Goal: Task Accomplishment & Management: Use online tool/utility

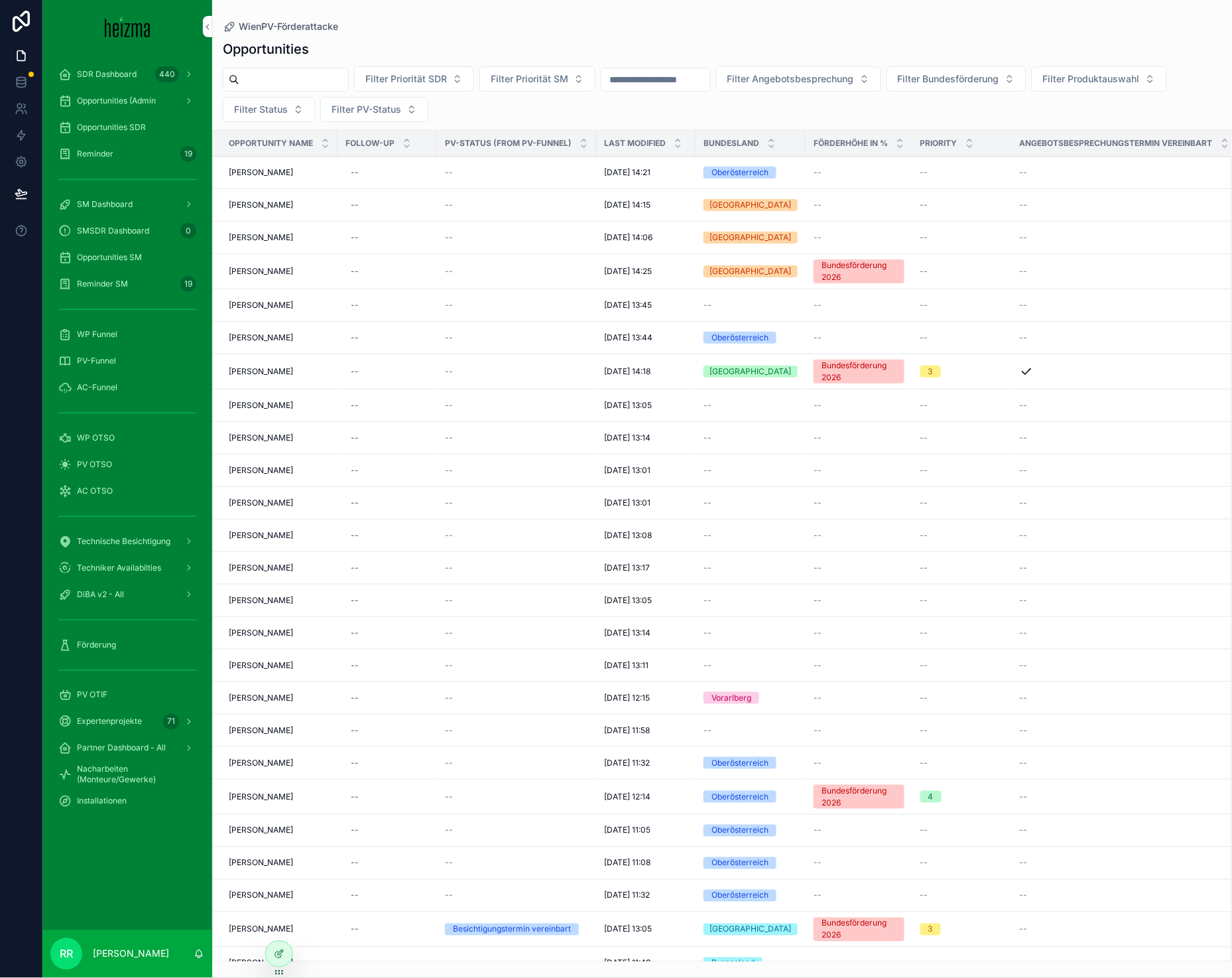
click at [92, 439] on span "WP OTSO" at bounding box center [96, 437] width 38 height 10
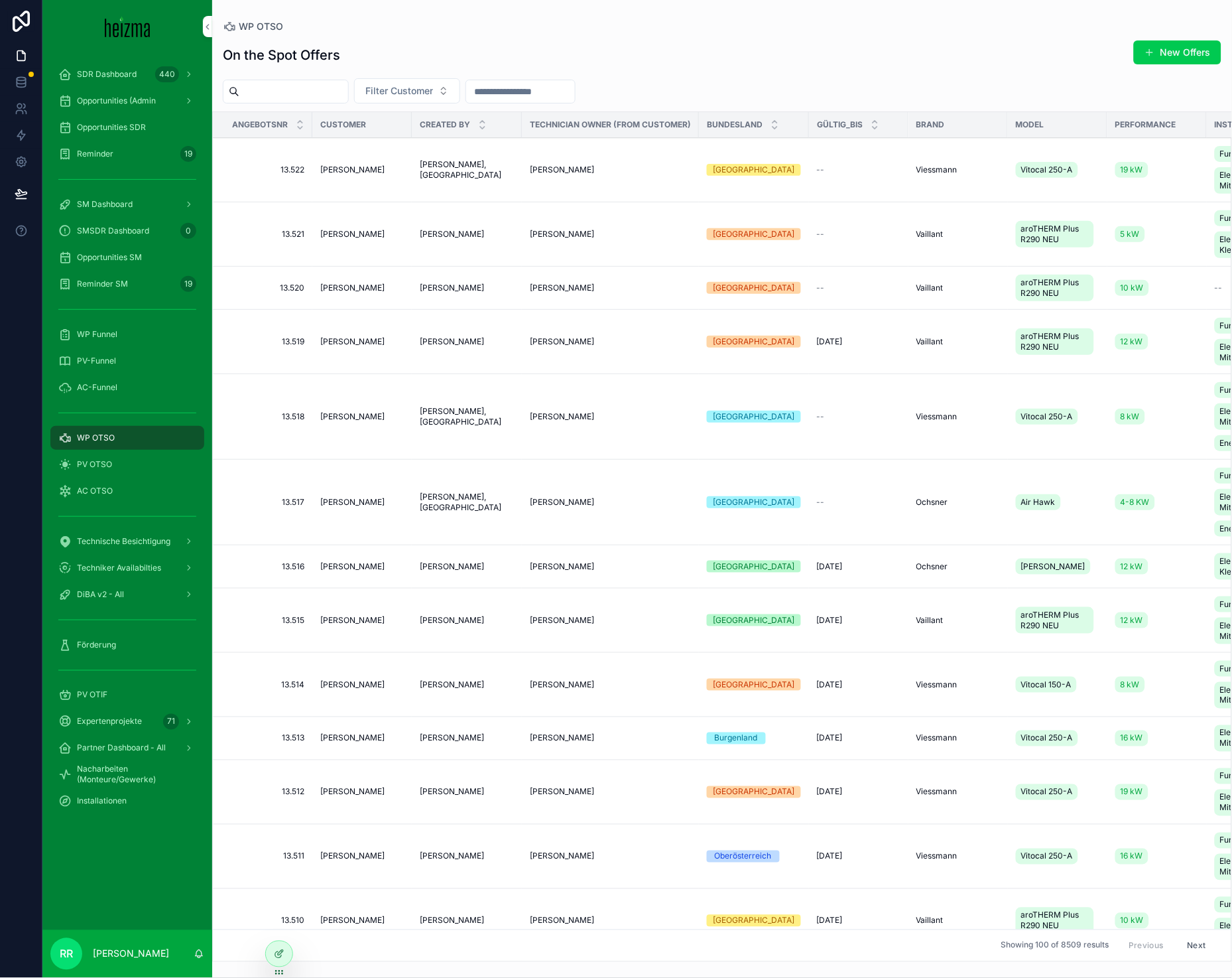
click at [119, 337] on div "WP Funnel" at bounding box center [127, 334] width 138 height 21
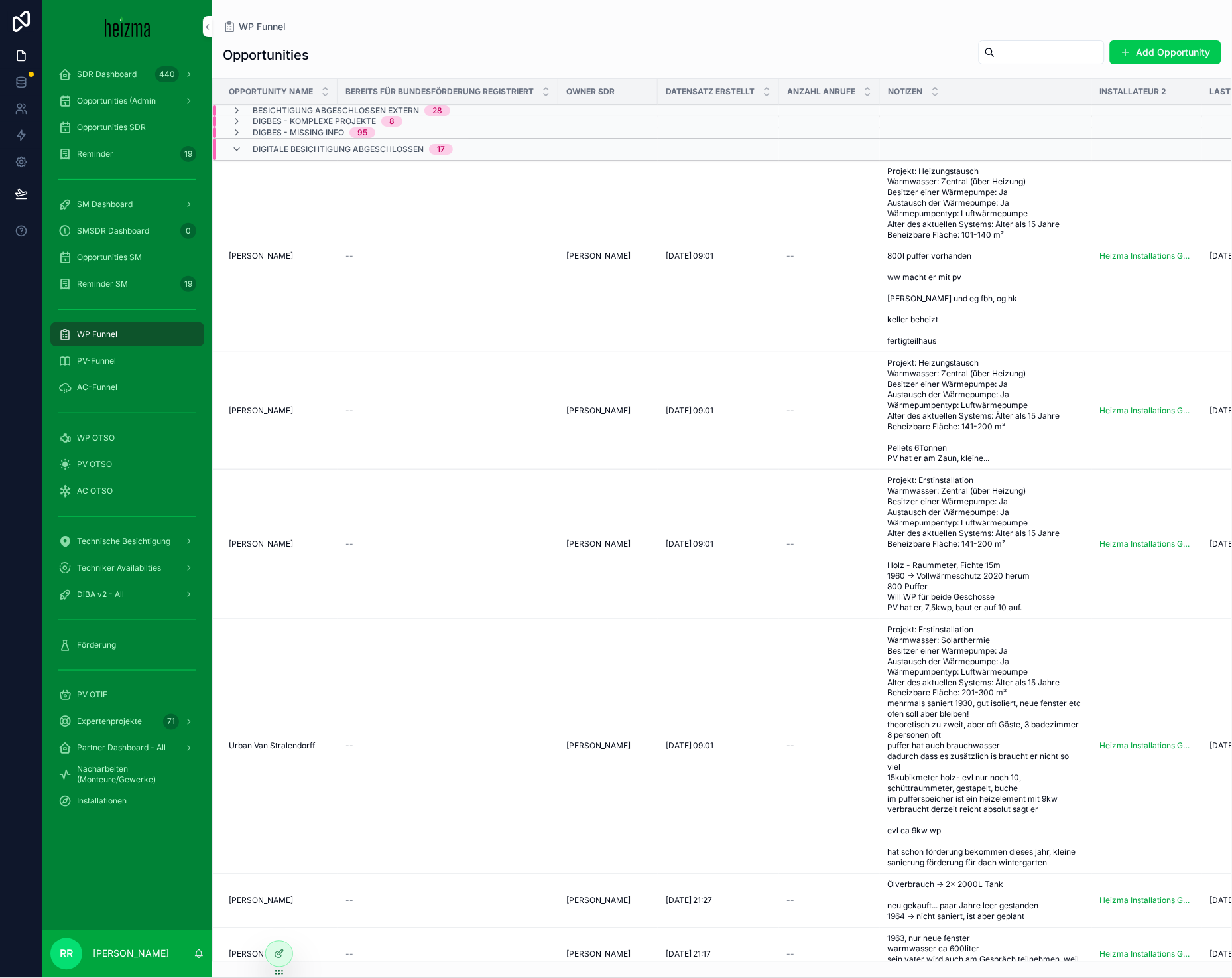
click at [876, 30] on div "WP Funnel" at bounding box center [722, 26] width 998 height 10
click at [103, 358] on span "PV-Funnel" at bounding box center [96, 360] width 39 height 10
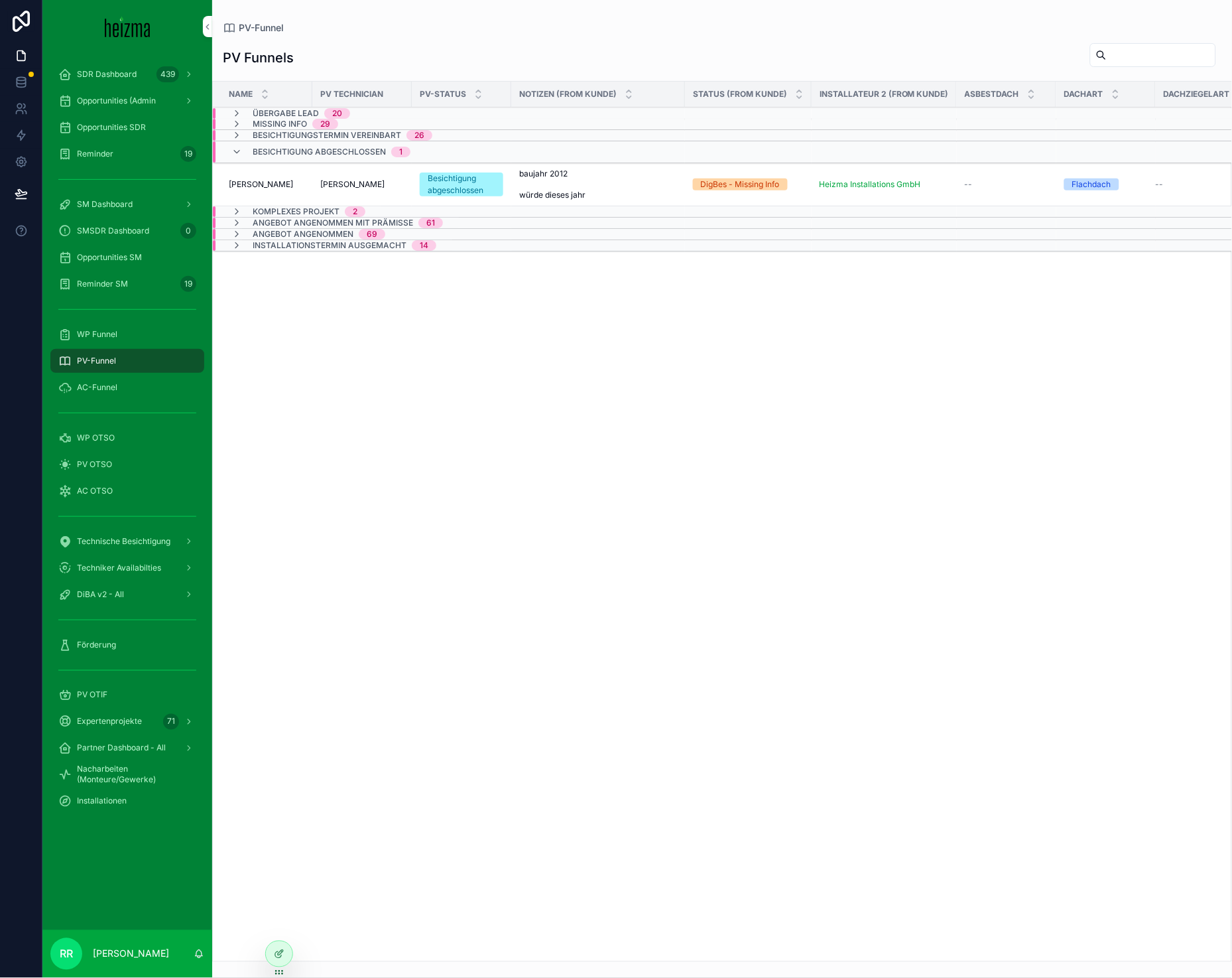
click at [87, 82] on div "SDR Dashboard 439" at bounding box center [127, 74] width 138 height 21
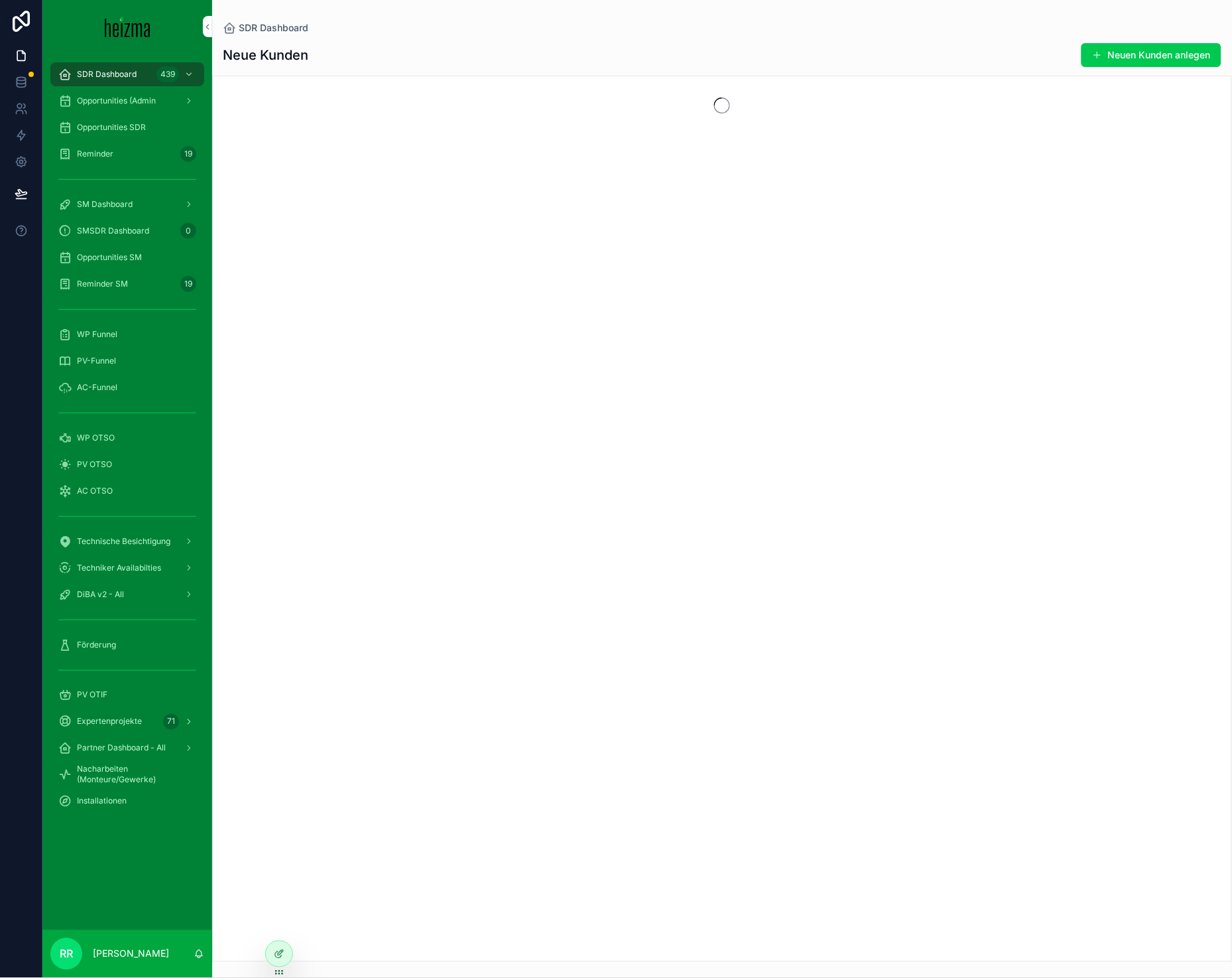
click at [146, 131] on span "Opportunities SDR" at bounding box center [112, 127] width 69 height 10
click at [312, 91] on input "scrollable content" at bounding box center [277, 87] width 109 height 19
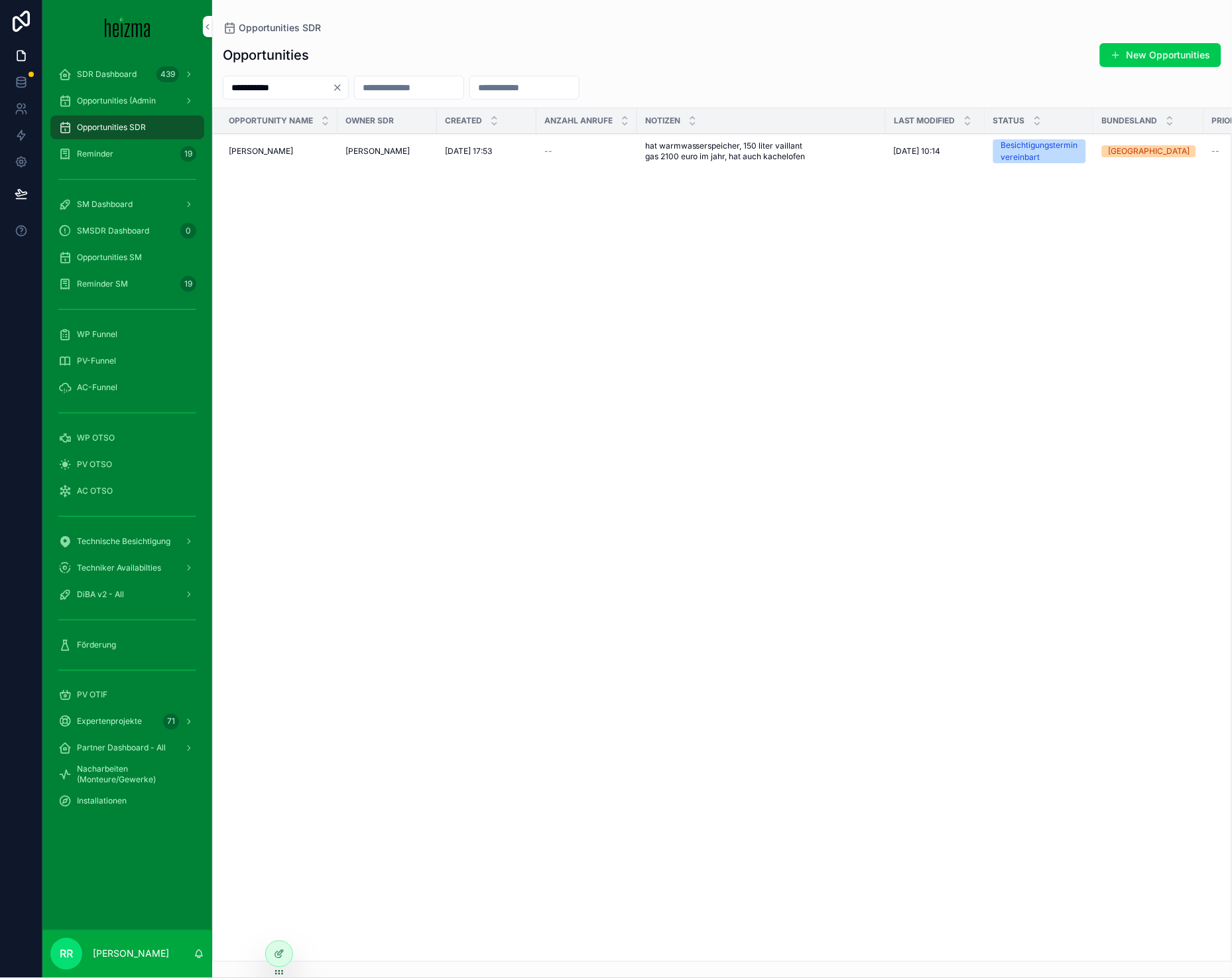
type input "**********"
click at [265, 148] on span "[PERSON_NAME]" at bounding box center [261, 151] width 64 height 10
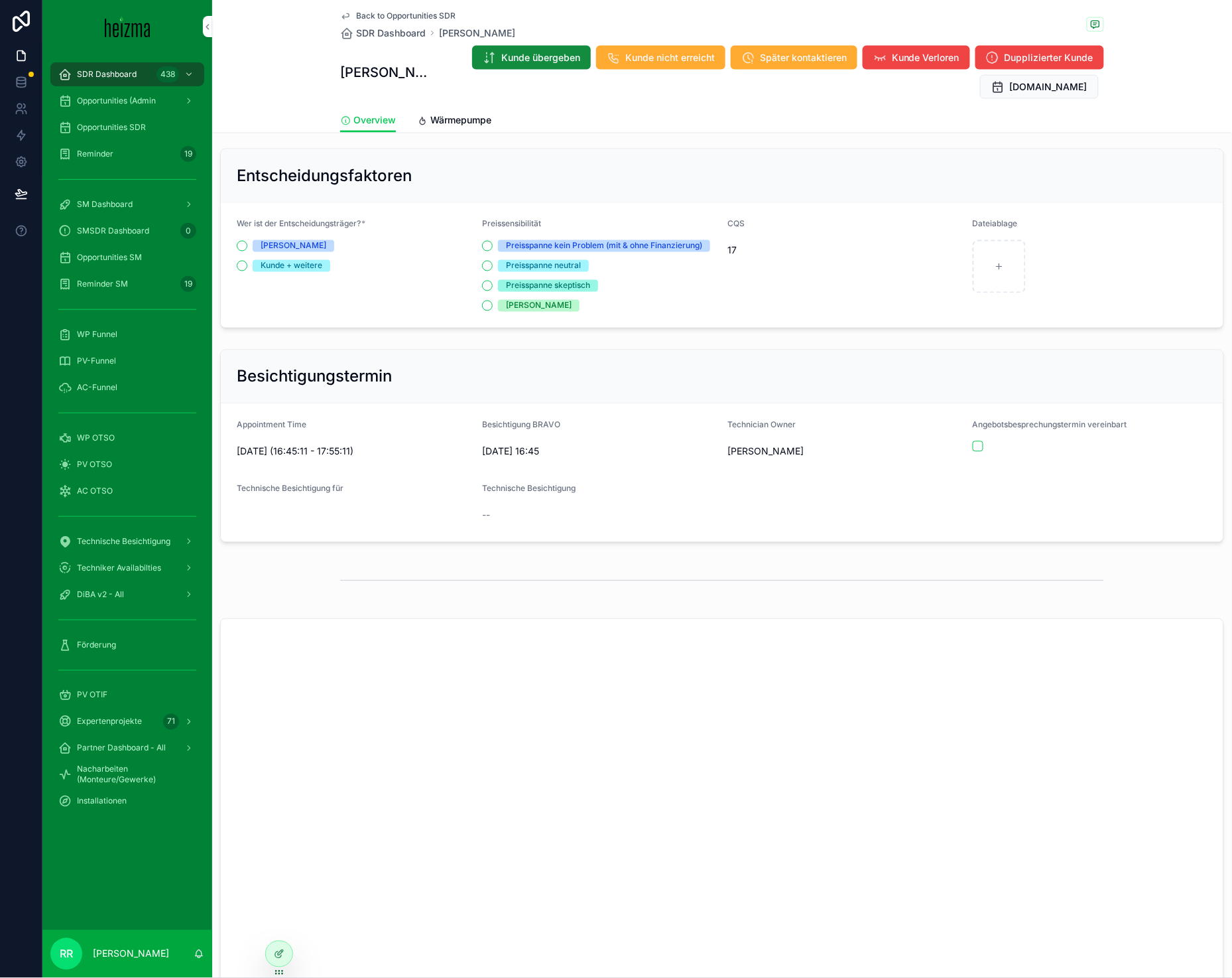
scroll to position [213, 0]
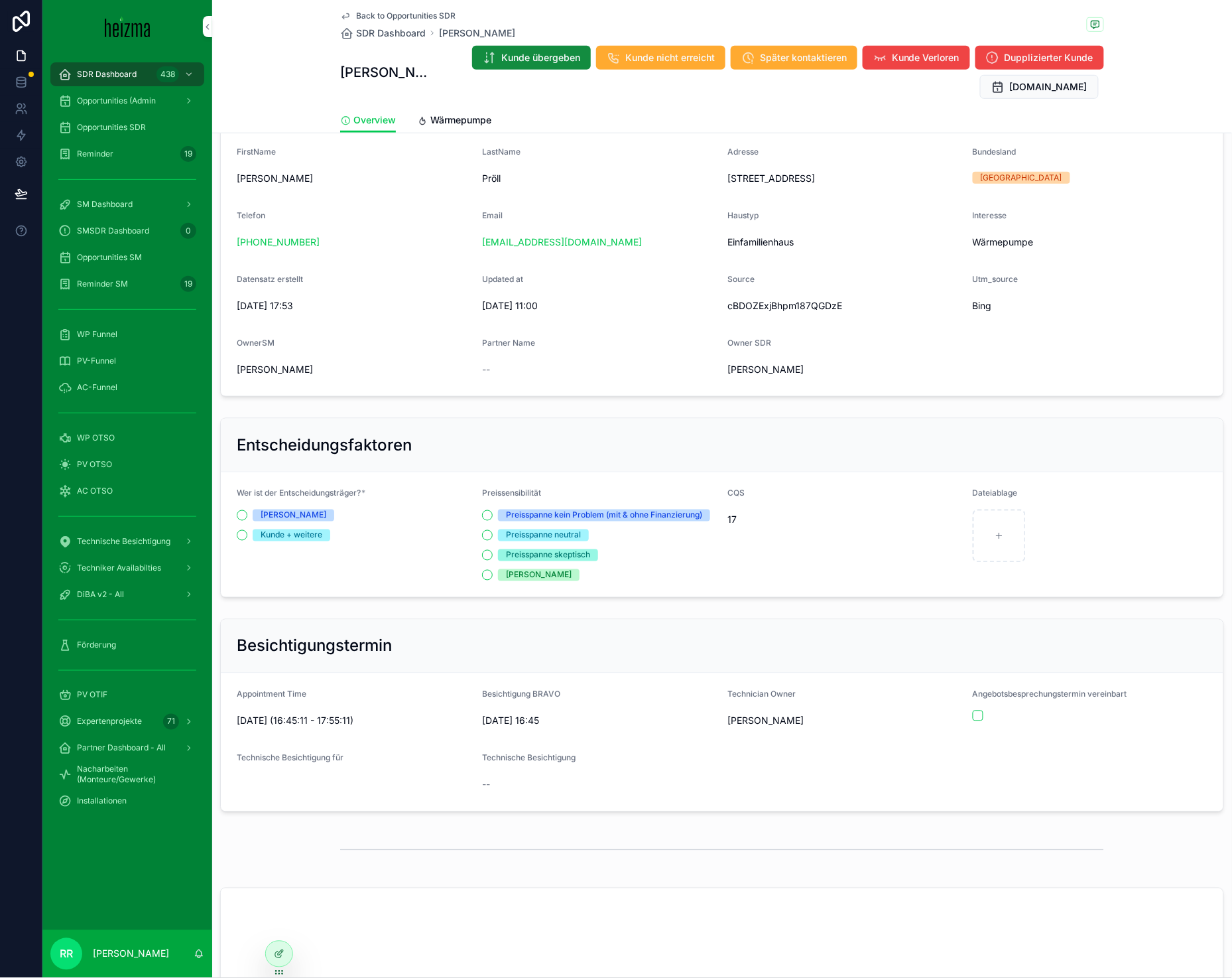
click at [454, 119] on span "Wärmepumpe" at bounding box center [461, 120] width 61 height 13
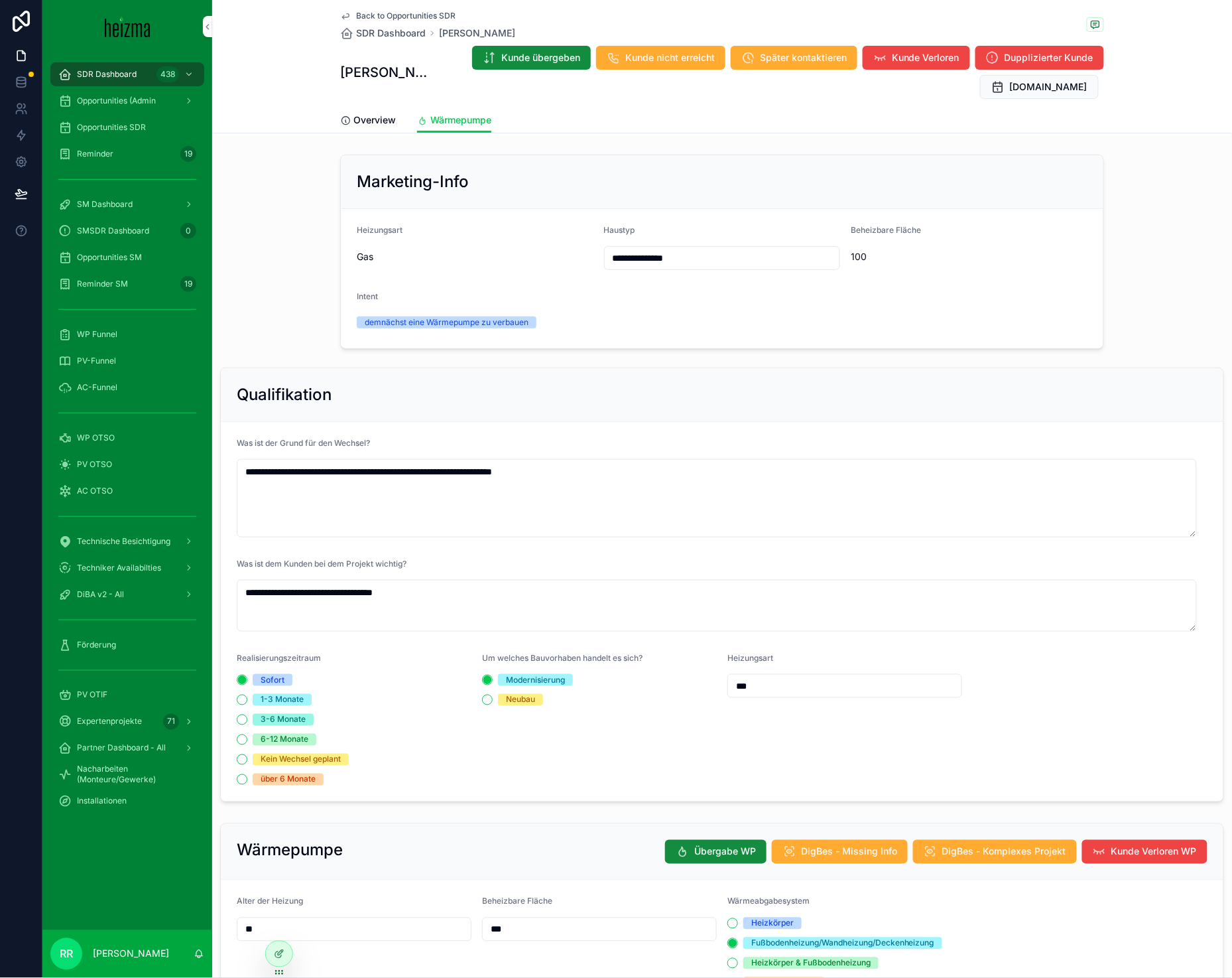
type textarea "**********"
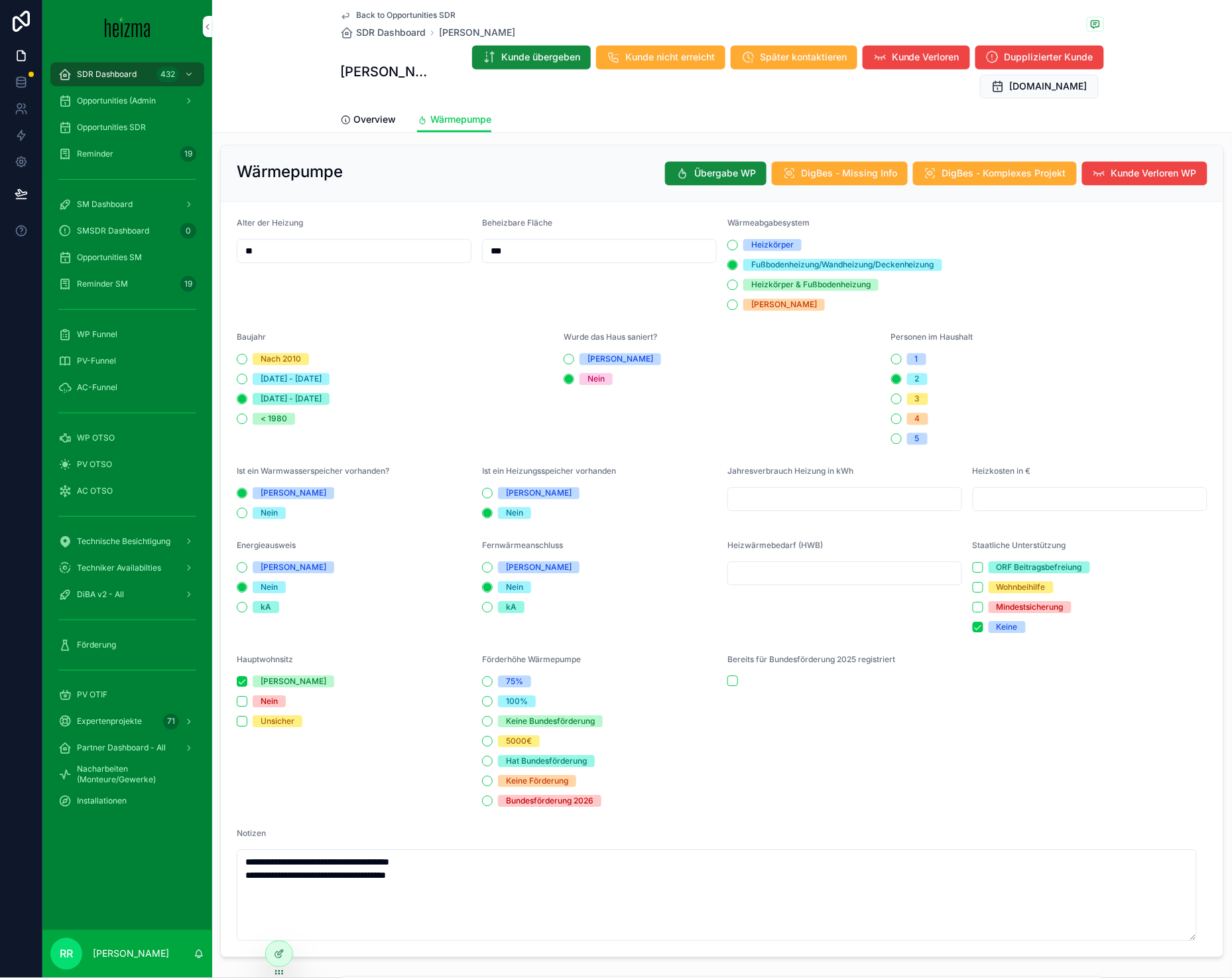
scroll to position [690, 0]
click at [485, 780] on button "Keine Förderung" at bounding box center [487, 782] width 10 height 10
type textarea "**********"
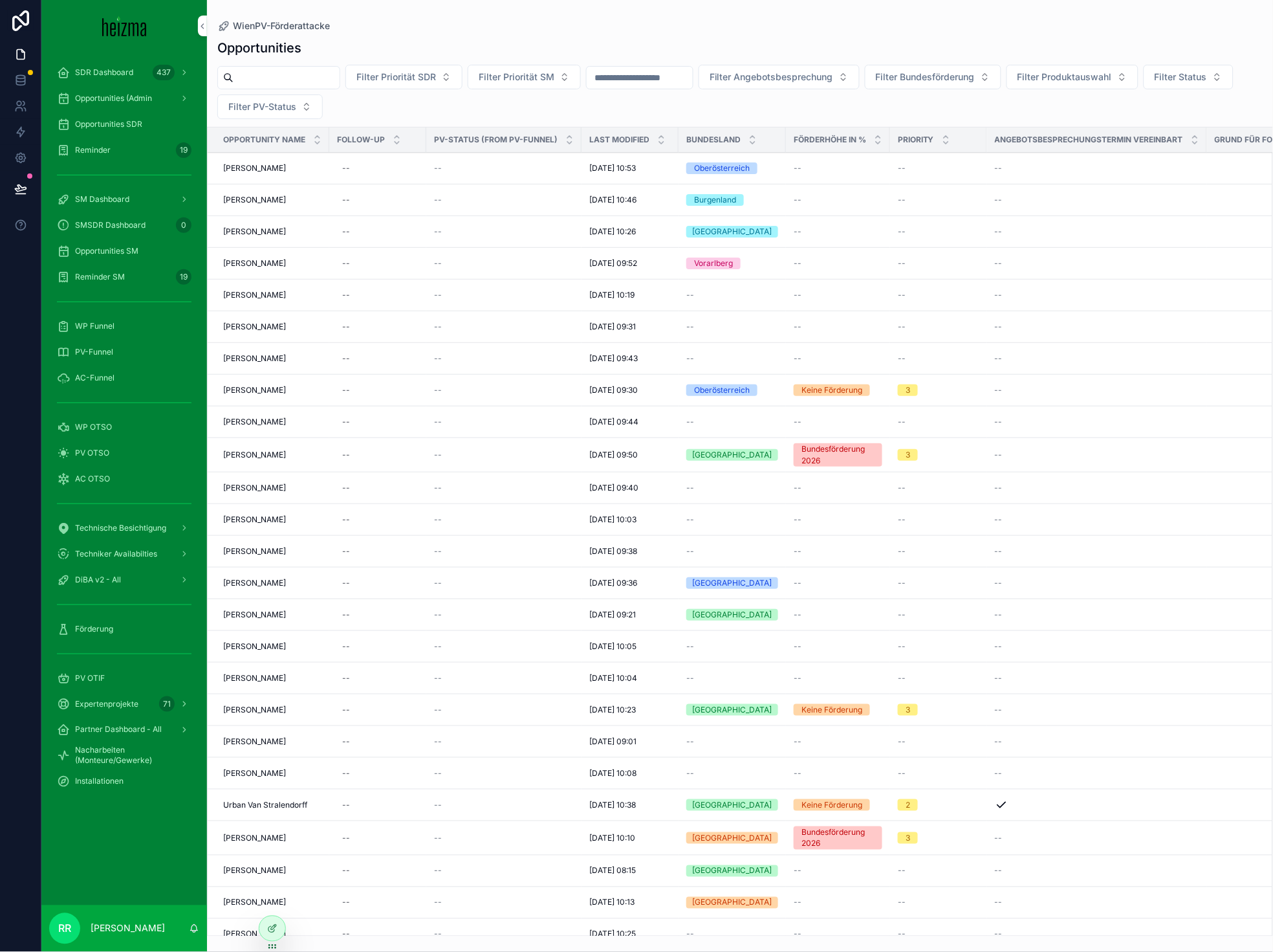
click at [113, 429] on div "WP OTSO" at bounding box center [124, 427] width 135 height 21
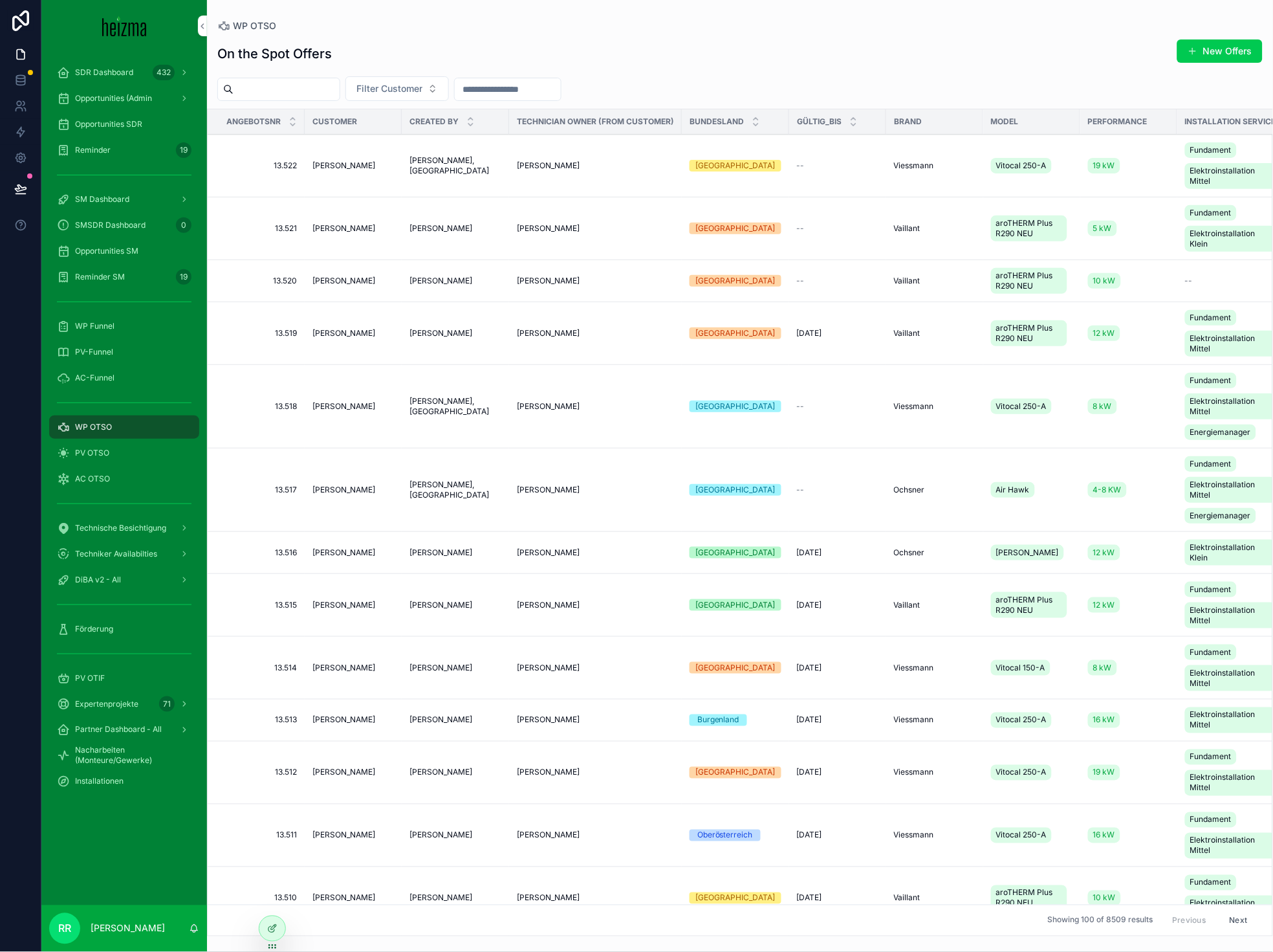
click at [1209, 56] on button "New Offers" at bounding box center [1220, 51] width 85 height 23
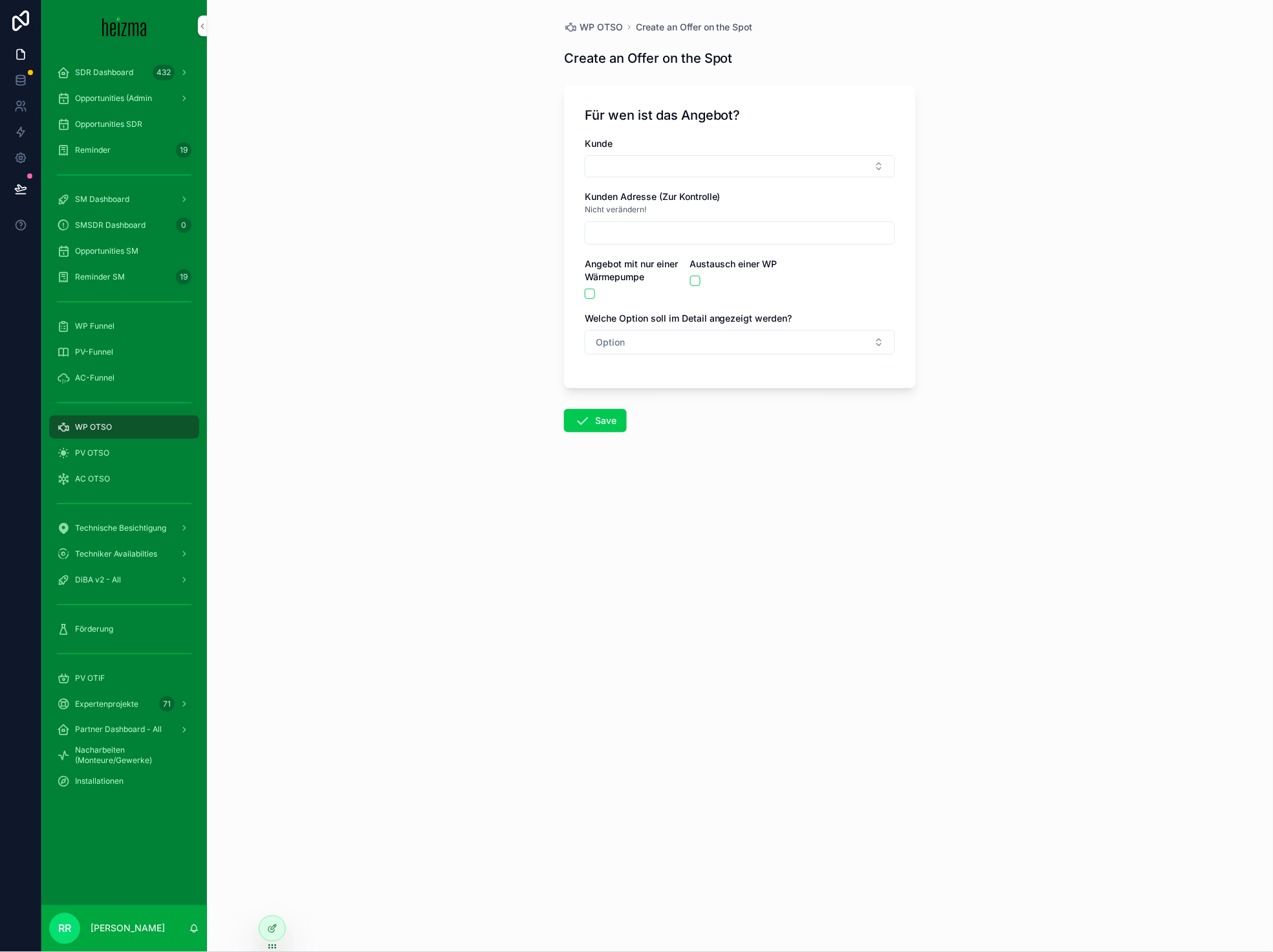
click at [660, 166] on button "Select Button" at bounding box center [740, 166] width 310 height 22
type input "*****"
click at [702, 209] on div "[PERSON_NAME]" at bounding box center [740, 217] width 180 height 21
type input "**********"
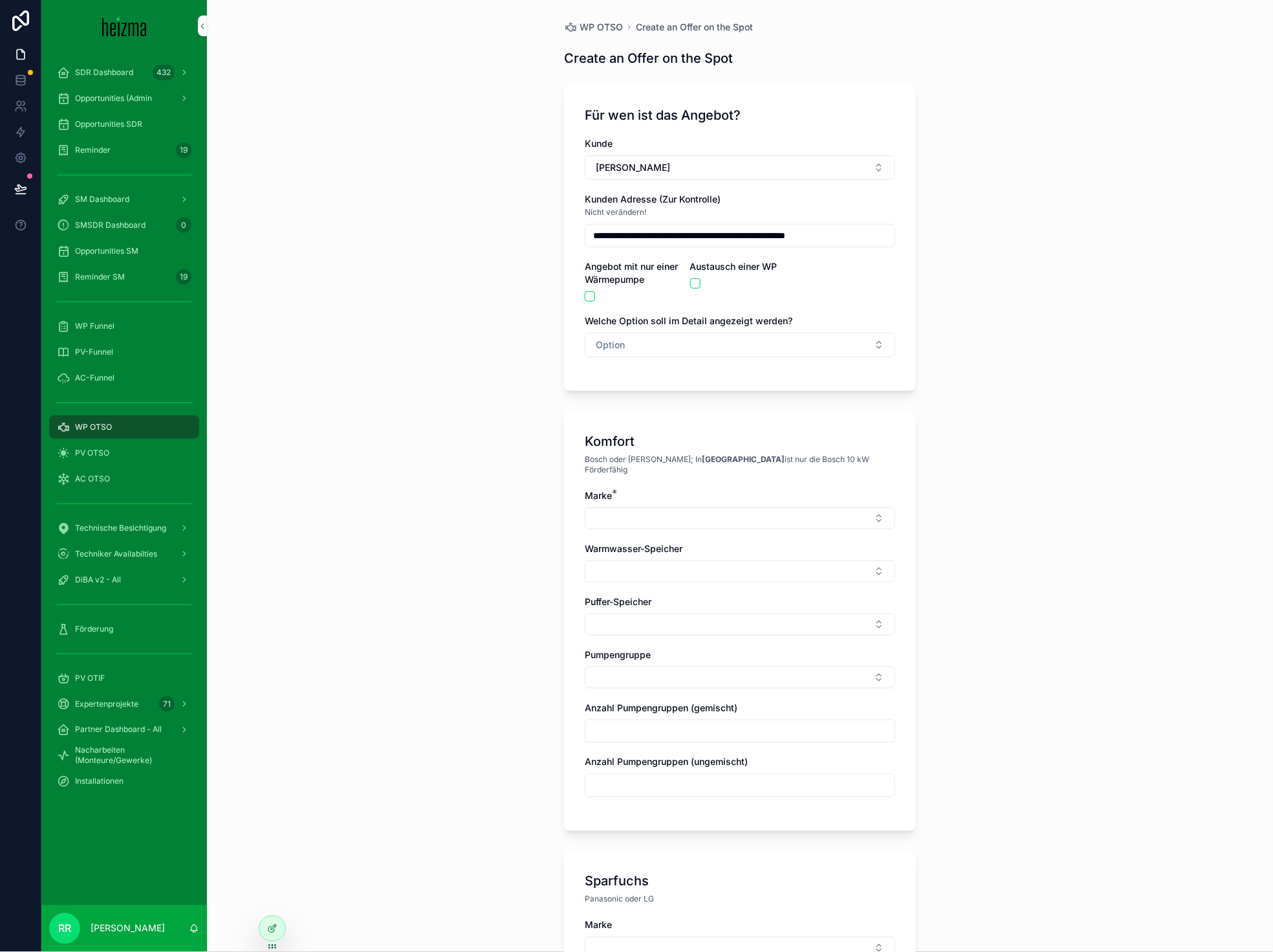
click at [633, 329] on div "Welche Option soll im Detail angezeigt werden? Option" at bounding box center [740, 335] width 310 height 43
click at [639, 345] on button "Option" at bounding box center [740, 345] width 310 height 24
click at [669, 409] on div "Komfort" at bounding box center [735, 416] width 180 height 20
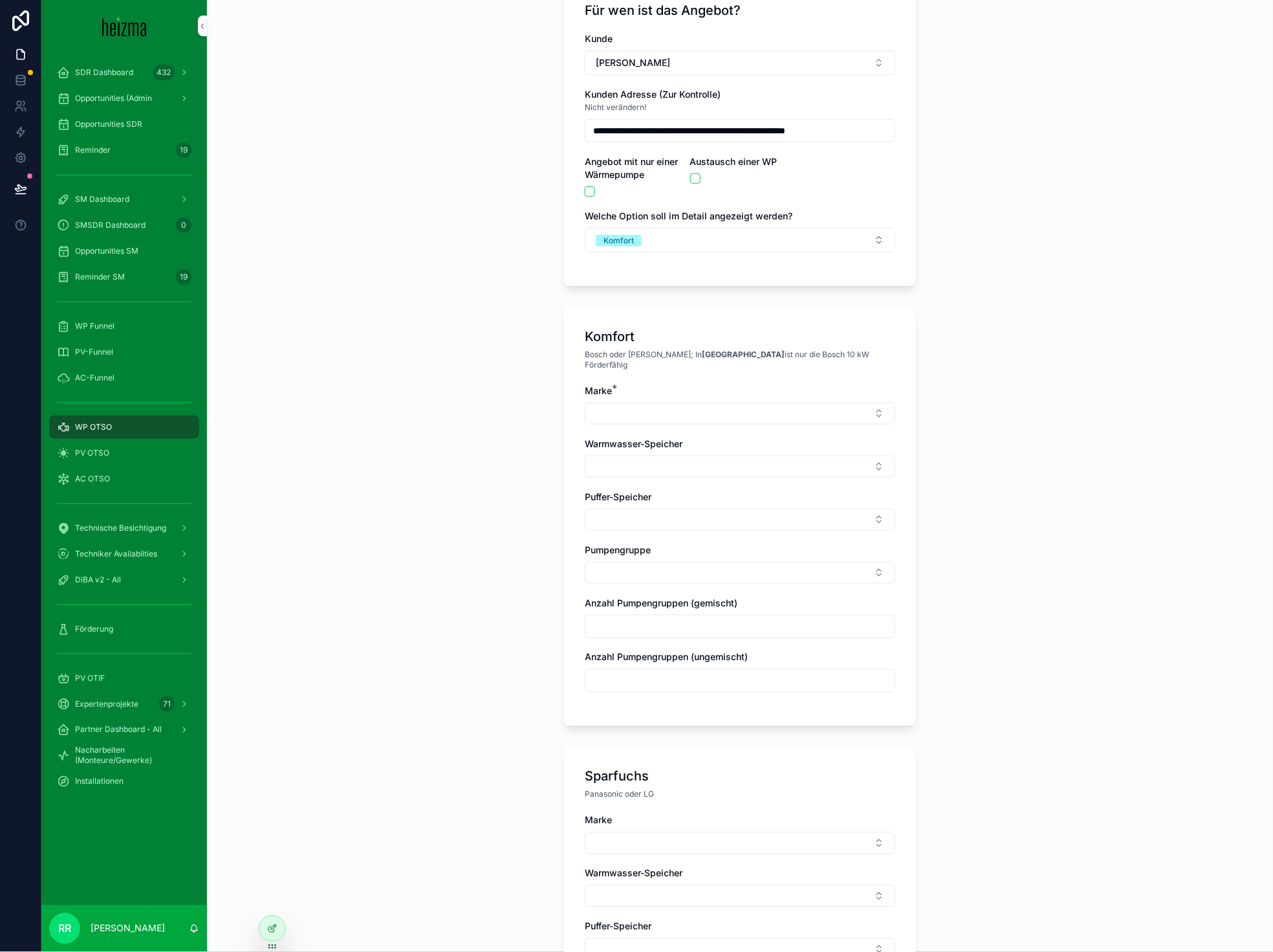
scroll to position [119, 0]
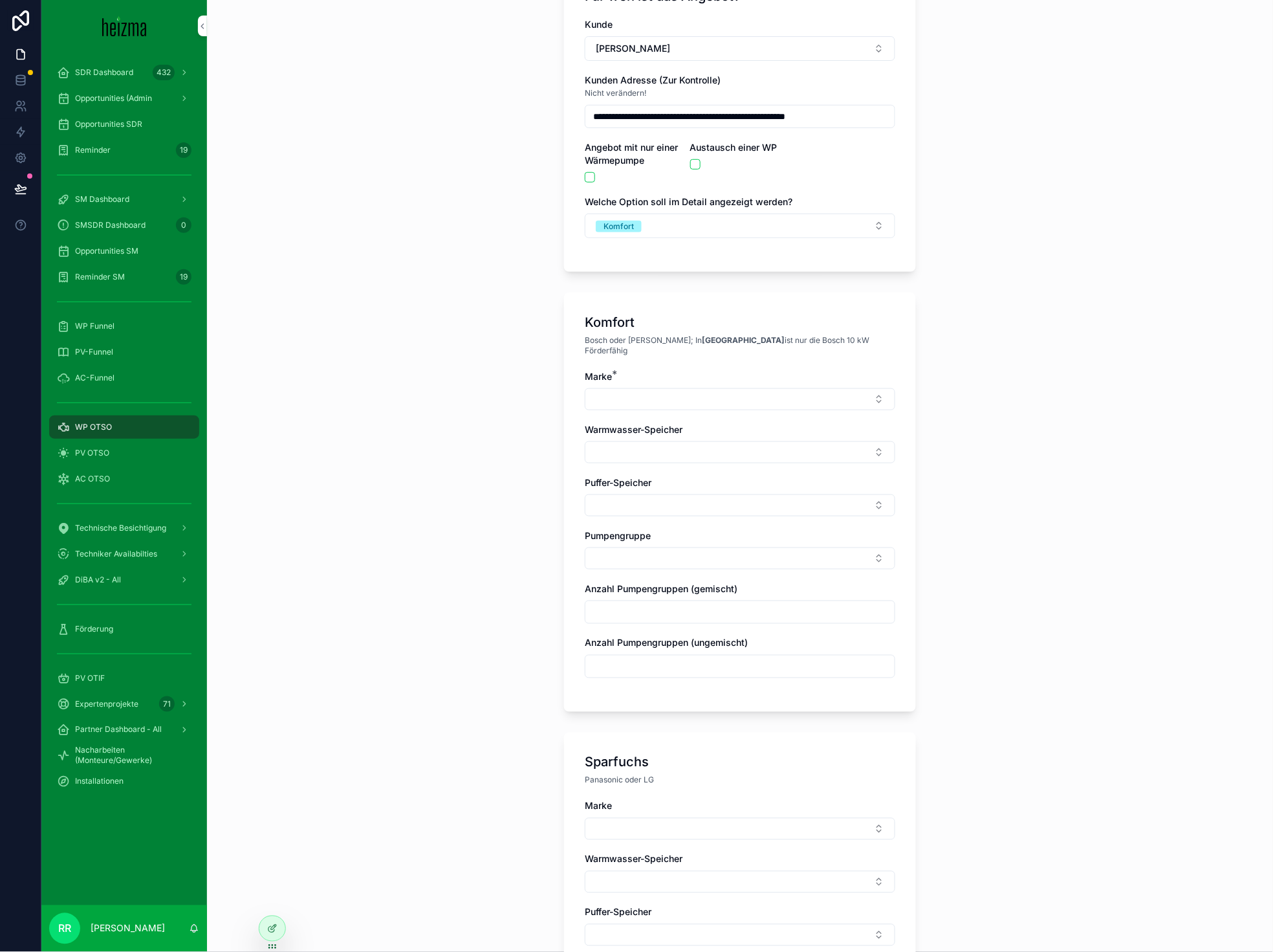
click at [671, 389] on button "Select Button" at bounding box center [740, 399] width 310 height 22
click at [688, 558] on div "Vaillant" at bounding box center [735, 564] width 180 height 21
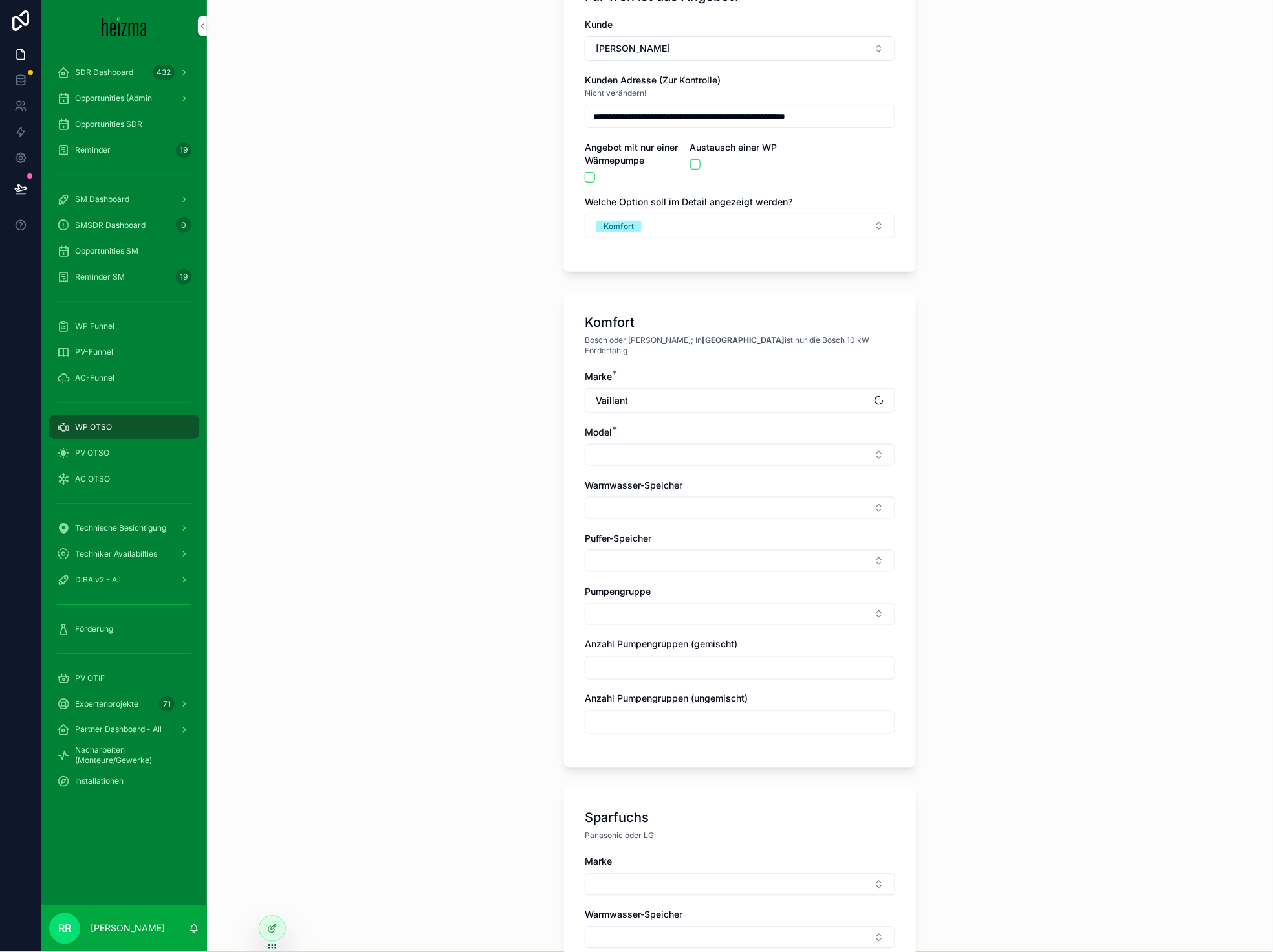
click at [651, 452] on button "Select Button" at bounding box center [740, 454] width 310 height 22
click at [683, 490] on span "aroTHERM Plus R290 NEU" at bounding box center [706, 495] width 112 height 13
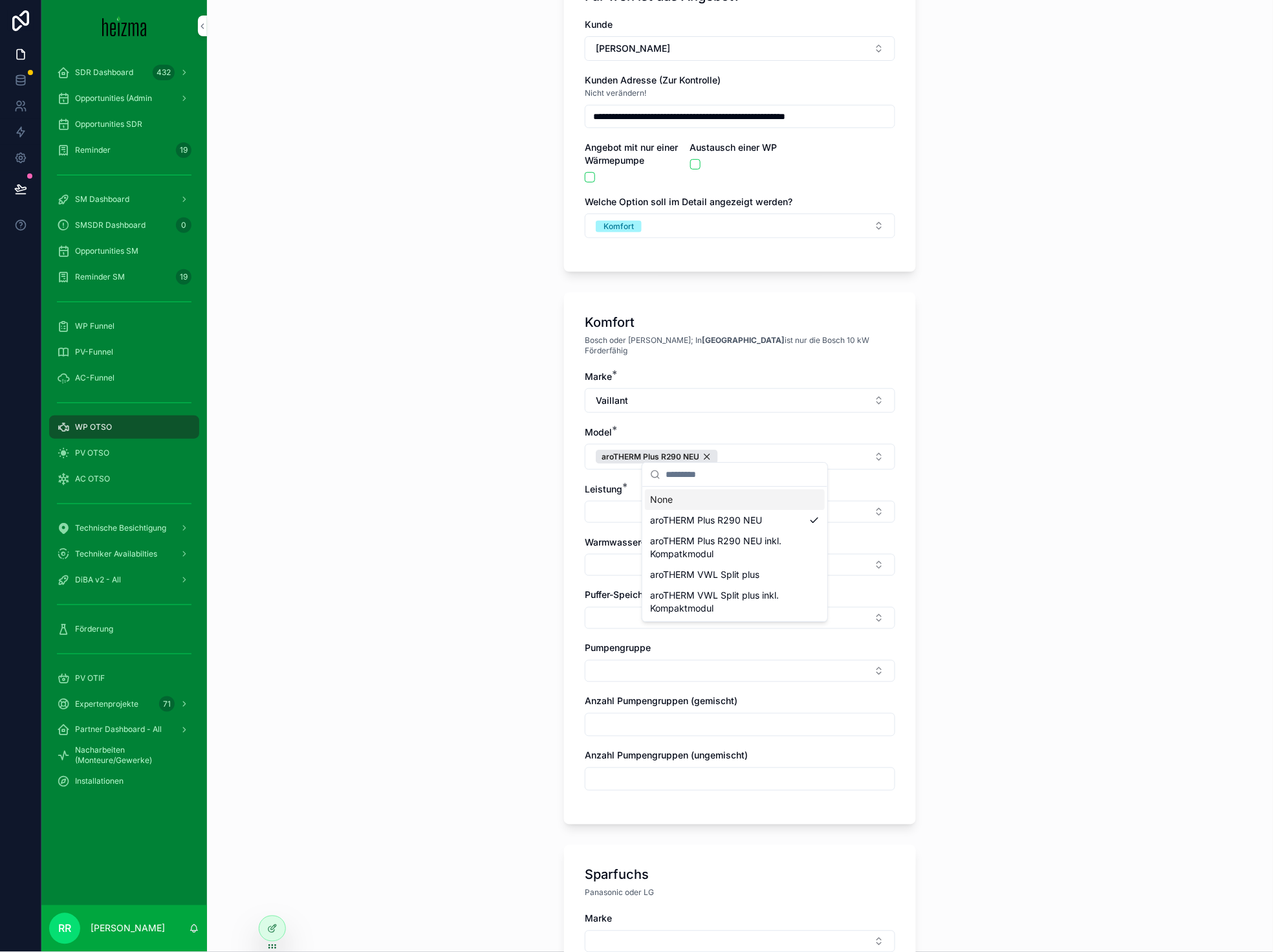
click at [585, 501] on button "Select Button" at bounding box center [740, 512] width 310 height 22
click at [994, 458] on div "**********" at bounding box center [740, 357] width 1066 height 952
click at [871, 510] on button "Select Button" at bounding box center [740, 512] width 310 height 22
click at [701, 549] on div "10 kW" at bounding box center [735, 553] width 180 height 21
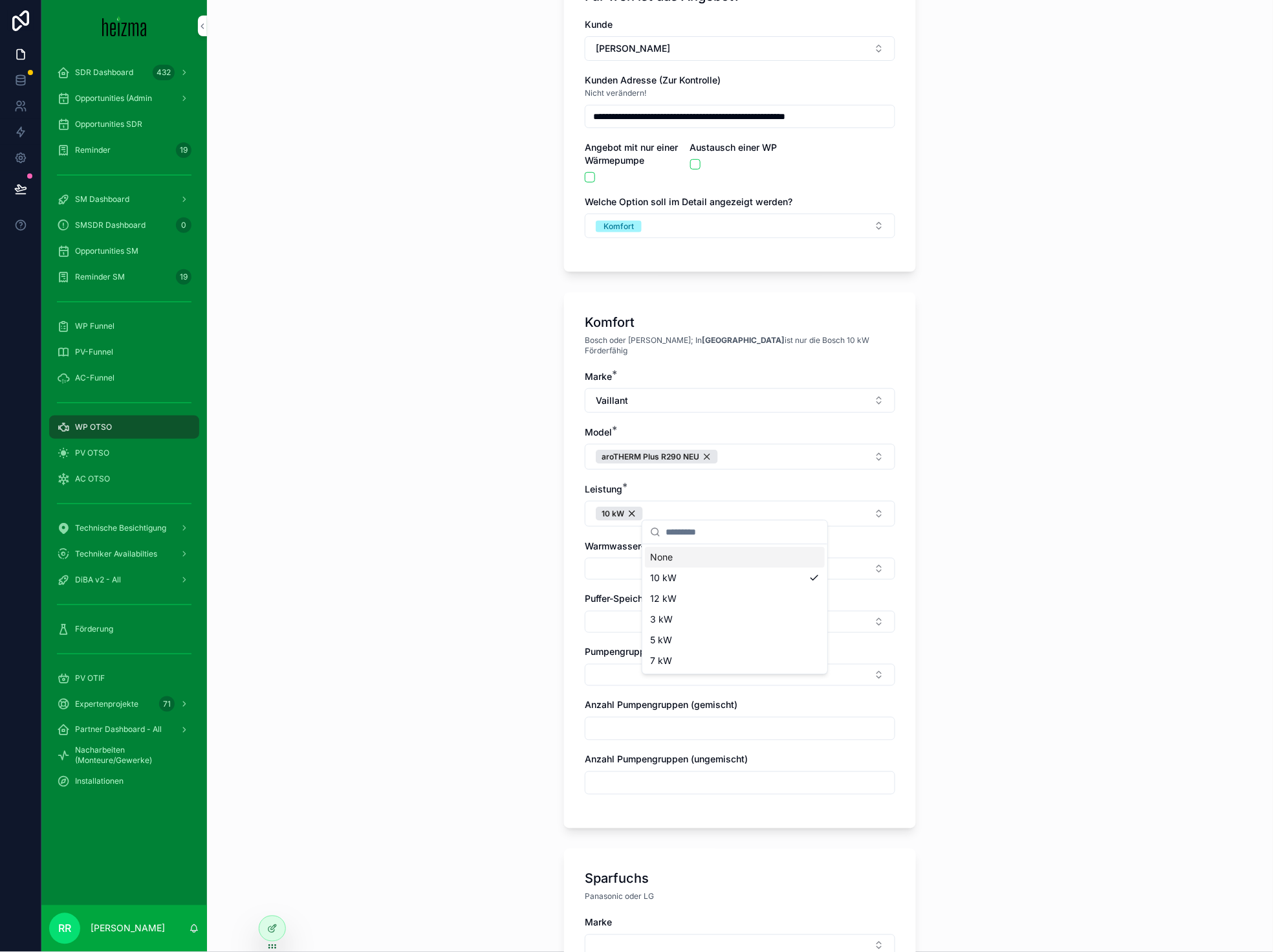
click at [588, 566] on button "Select Button" at bounding box center [740, 569] width 310 height 22
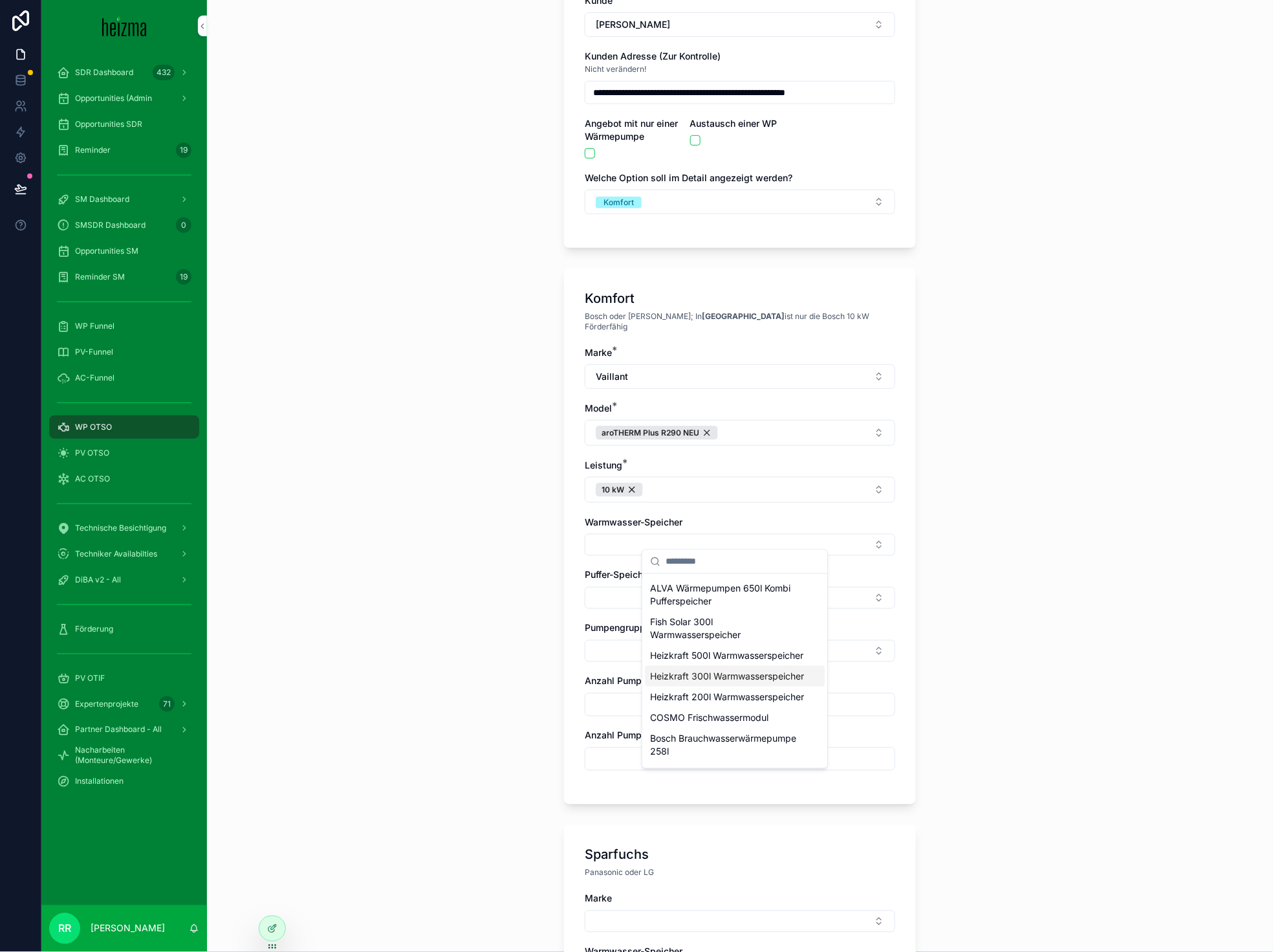
scroll to position [515, 0]
click at [714, 700] on span "Heizkraft 200l Warmwasserspeicher" at bounding box center [727, 693] width 154 height 13
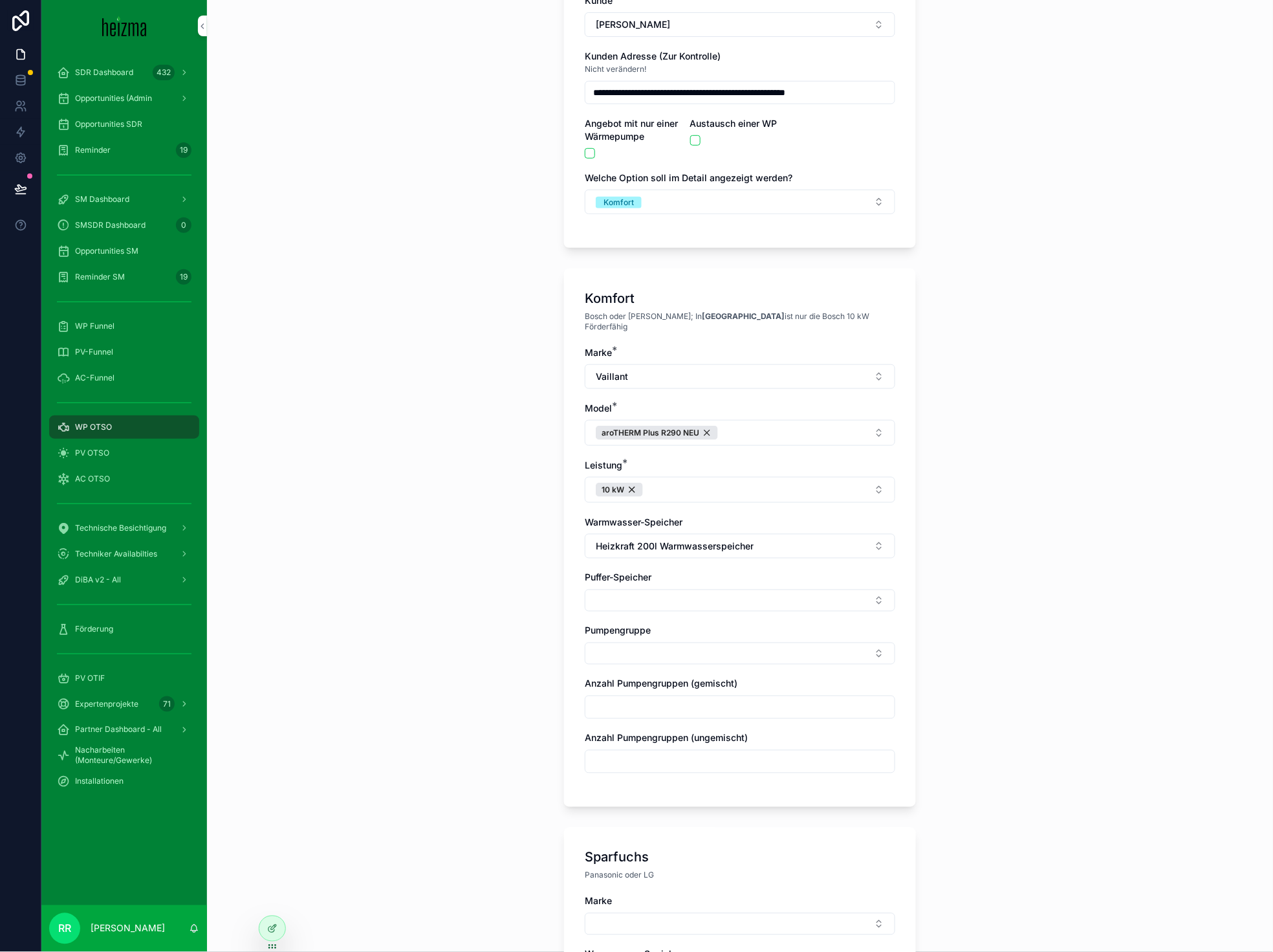
click at [619, 601] on button "Select Button" at bounding box center [740, 600] width 310 height 22
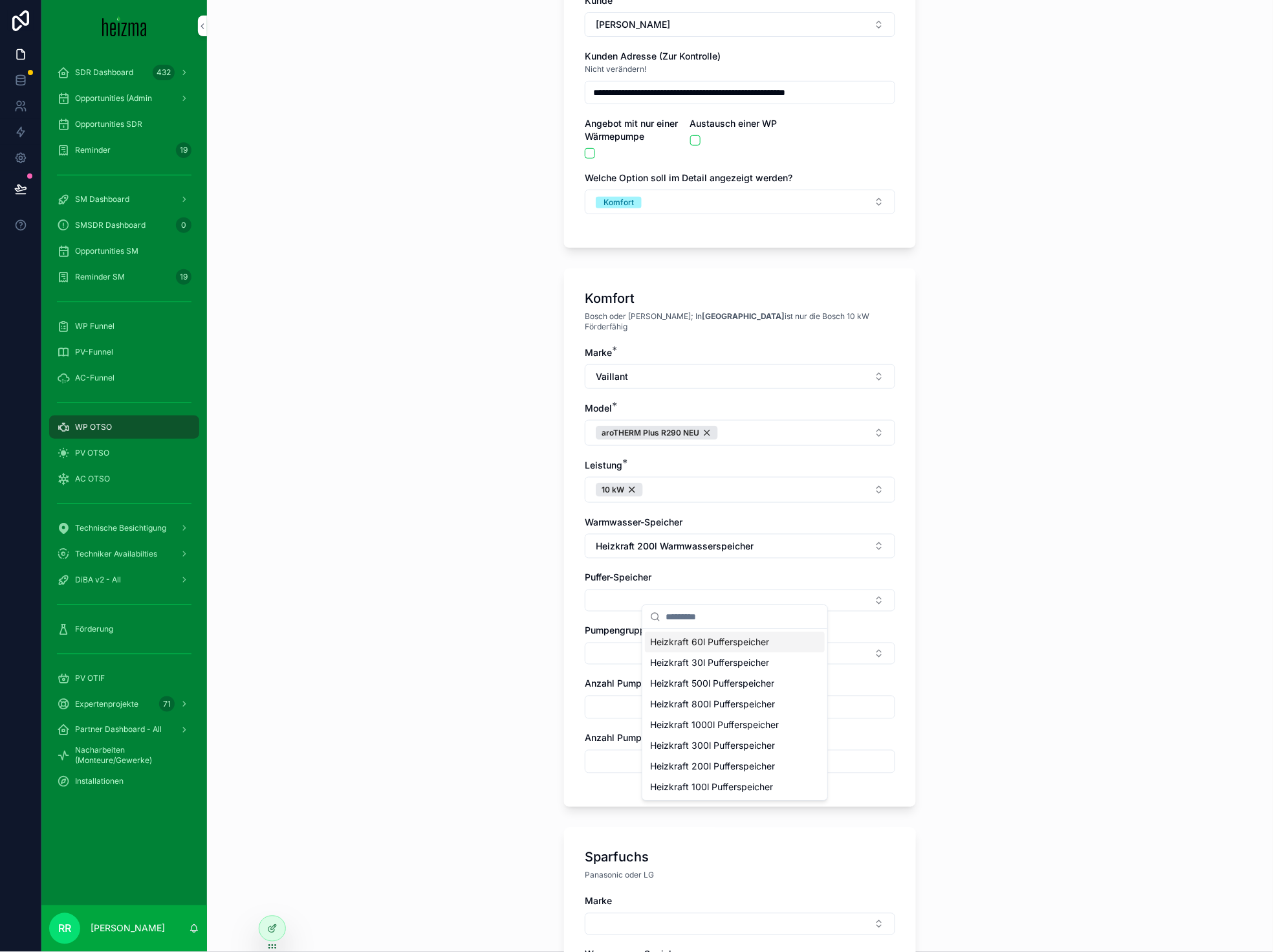
click at [742, 649] on div "Heizkraft 60l Pufferspeicher" at bounding box center [735, 642] width 180 height 21
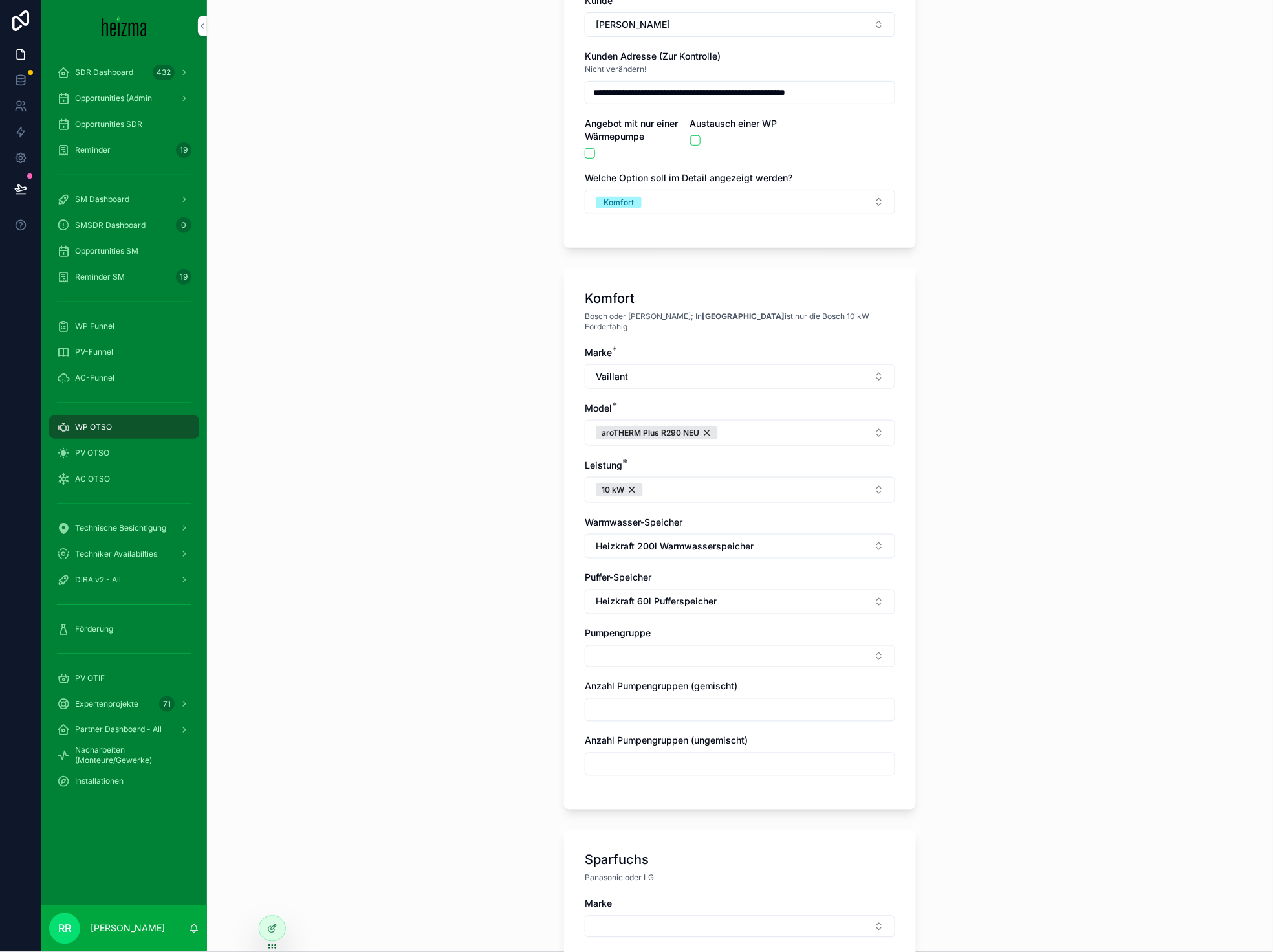
click at [514, 624] on div "**********" at bounding box center [740, 333] width 1066 height 952
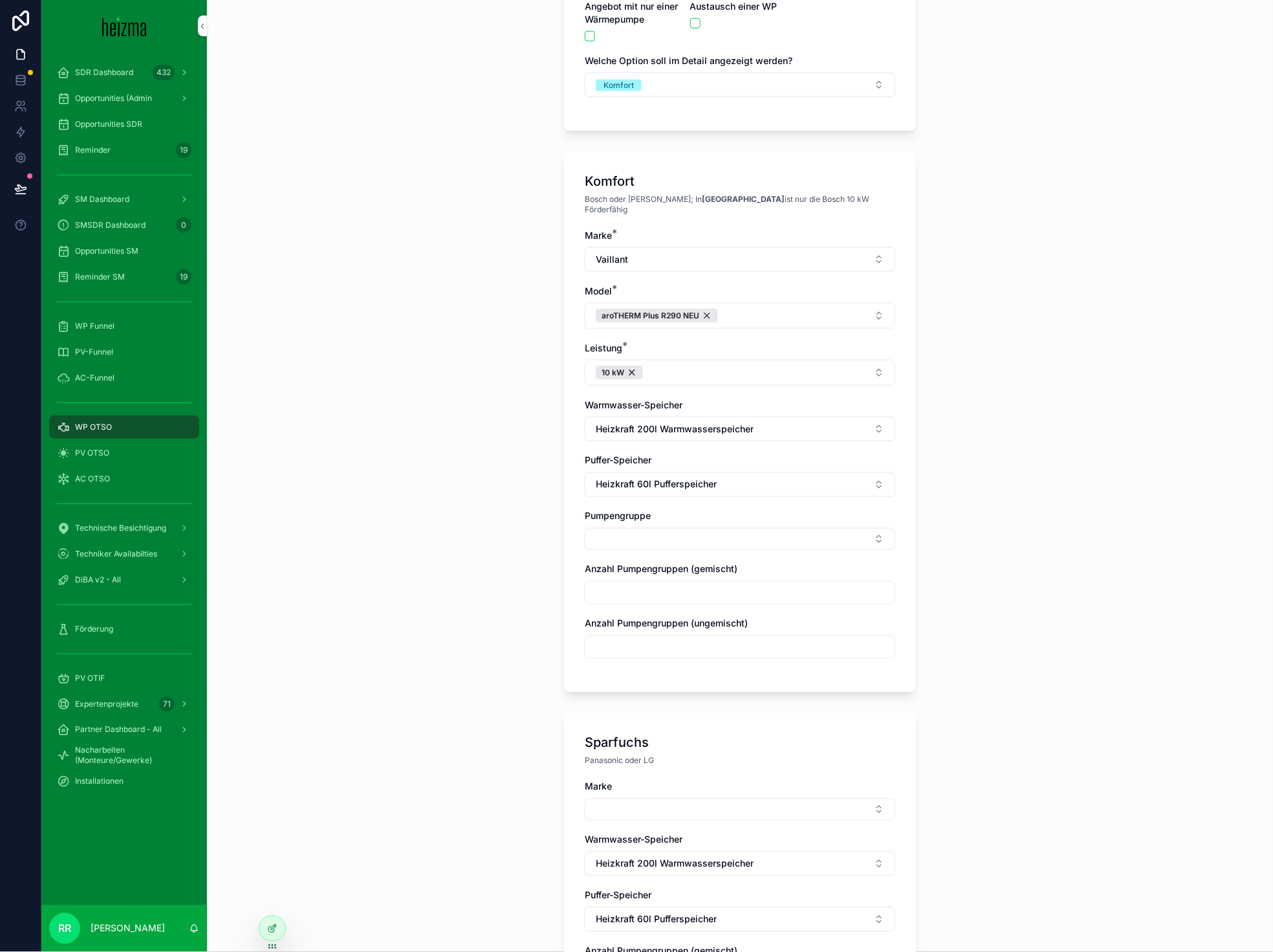
scroll to position [266, 0]
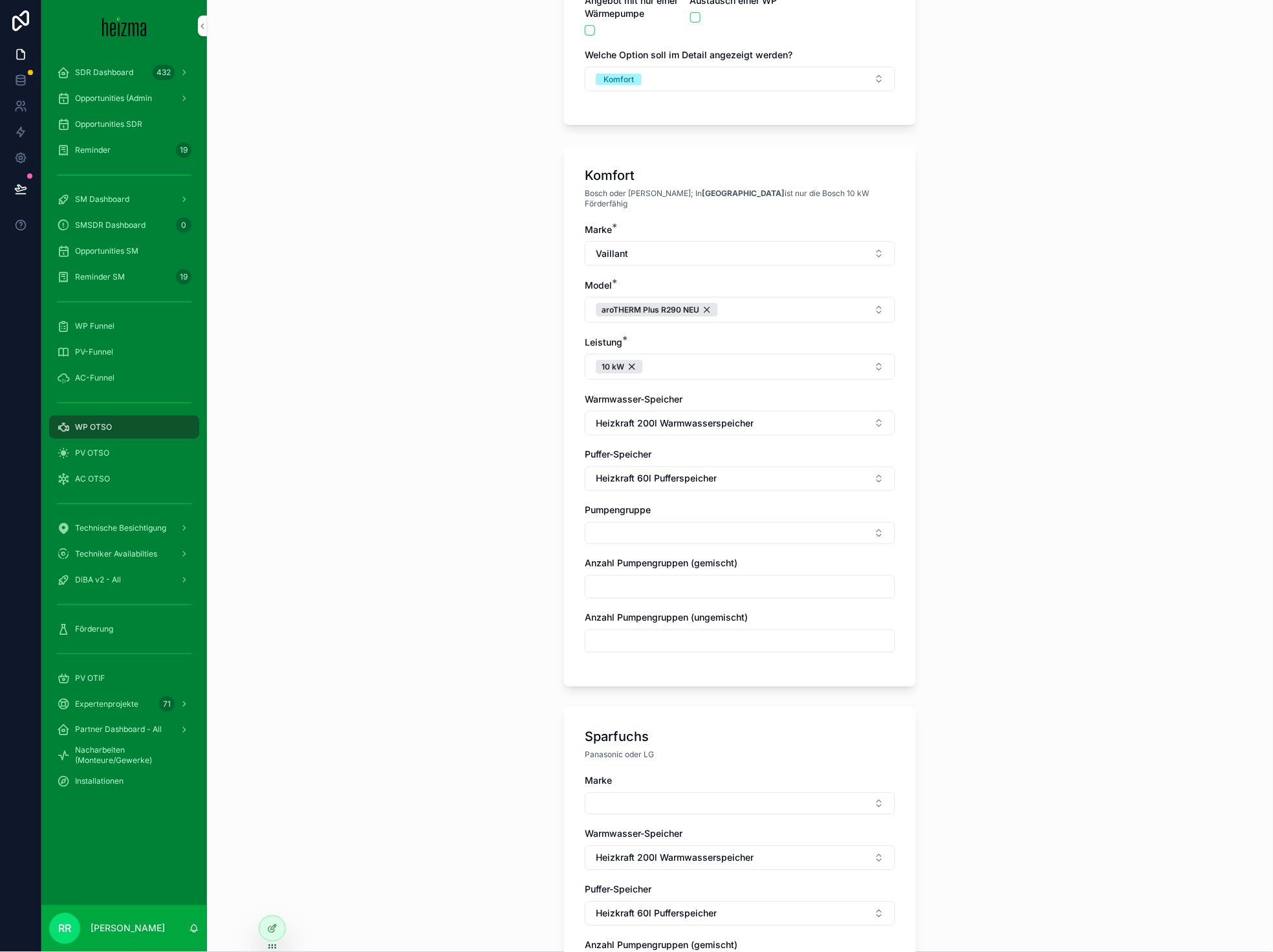
click at [683, 473] on span "Heizkraft 60l Pufferspeicher" at bounding box center [656, 479] width 121 height 13
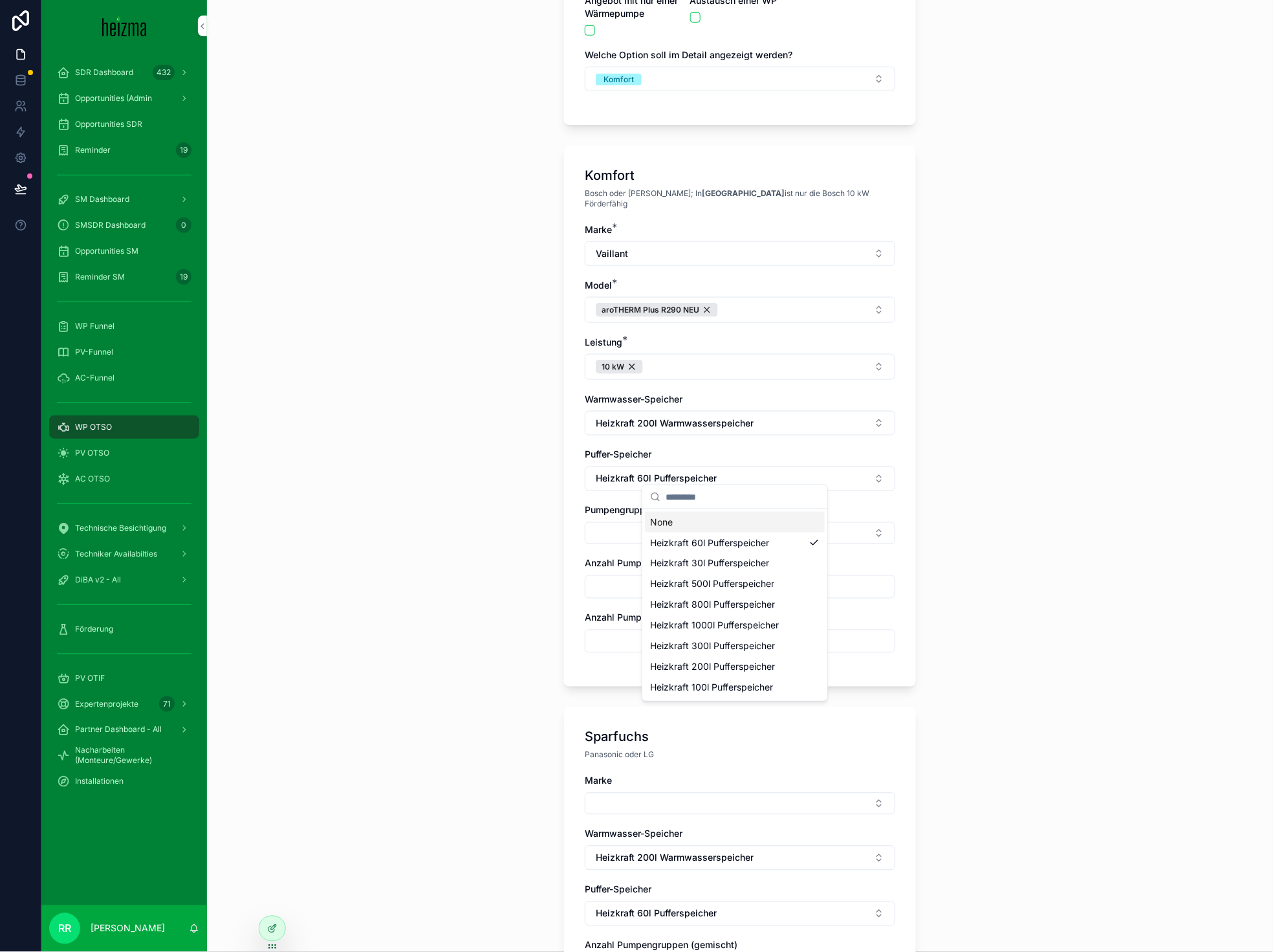
click at [709, 529] on div "None" at bounding box center [735, 522] width 180 height 21
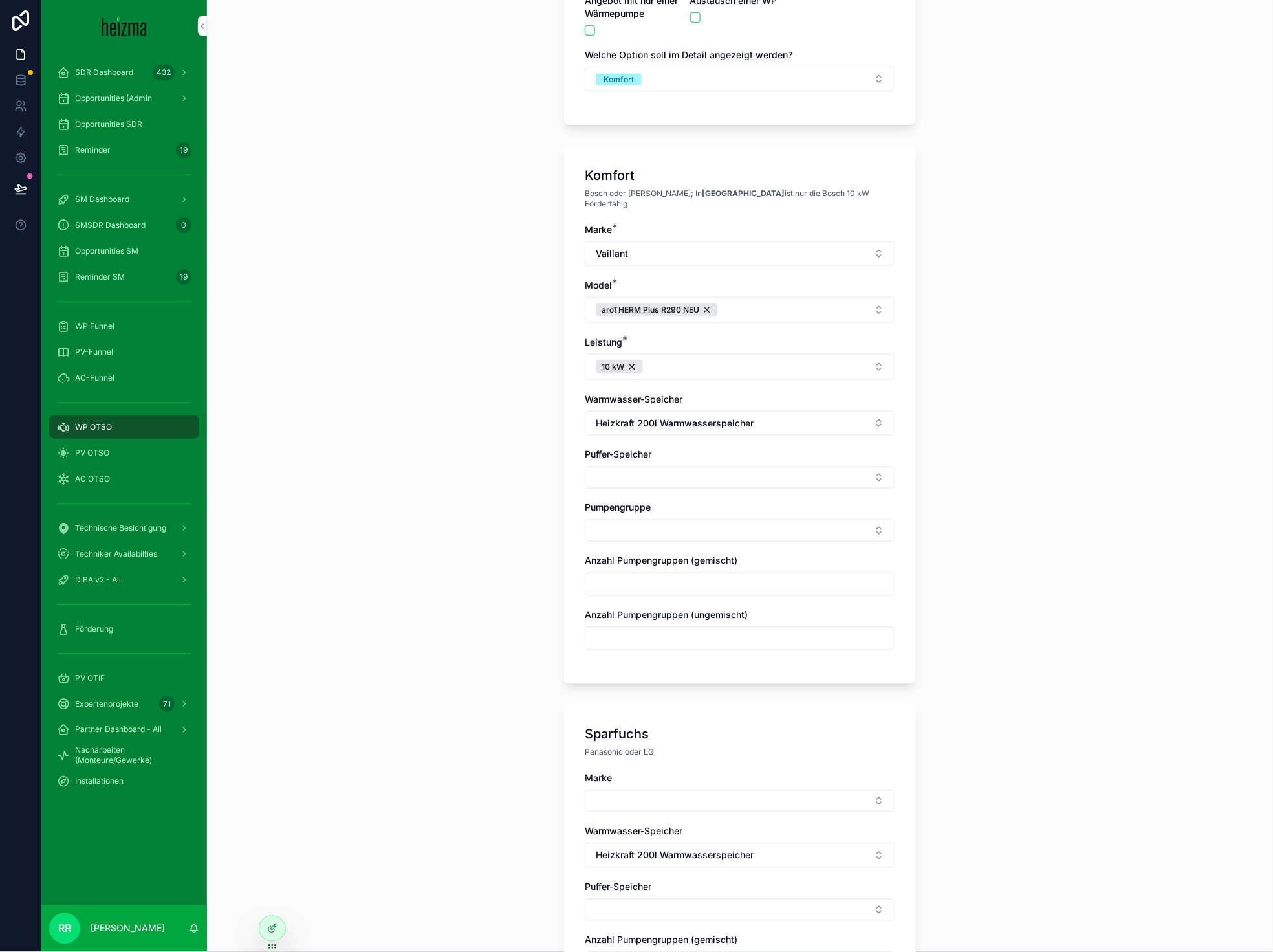
click at [507, 490] on div "**********" at bounding box center [740, 210] width 1066 height 952
click at [589, 524] on button "Select Button" at bounding box center [740, 530] width 310 height 22
click at [686, 609] on span "Anzahl Pumpengruppen (ungemischt)" at bounding box center [666, 615] width 163 height 11
click at [680, 528] on button "Select Button" at bounding box center [740, 530] width 310 height 22
click at [677, 596] on span "Gemischt" at bounding box center [670, 593] width 39 height 13
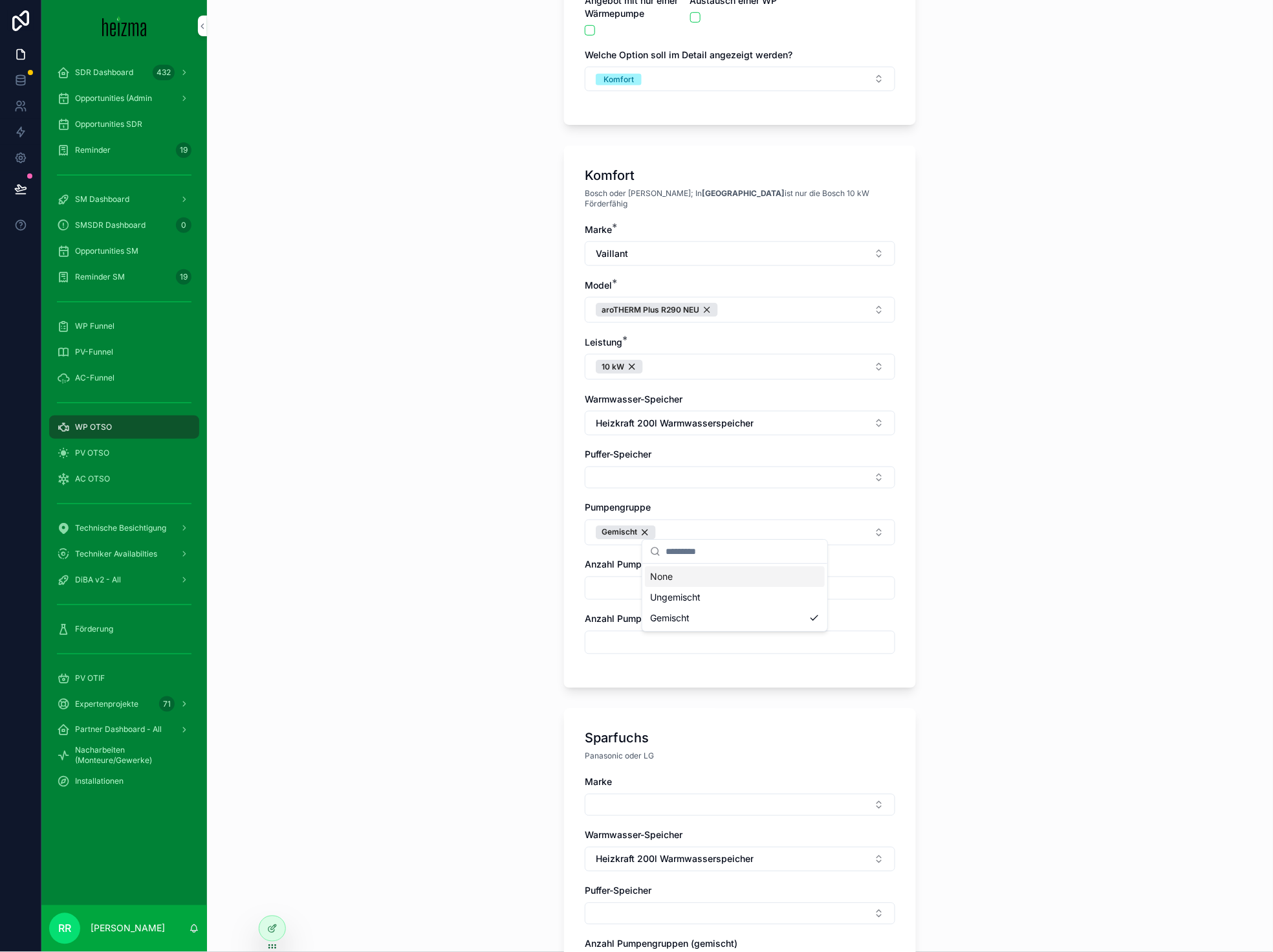
click at [587, 577] on div "scrollable content" at bounding box center [740, 588] width 310 height 23
click at [596, 579] on input "scrollable content" at bounding box center [740, 588] width 309 height 18
type input "*"
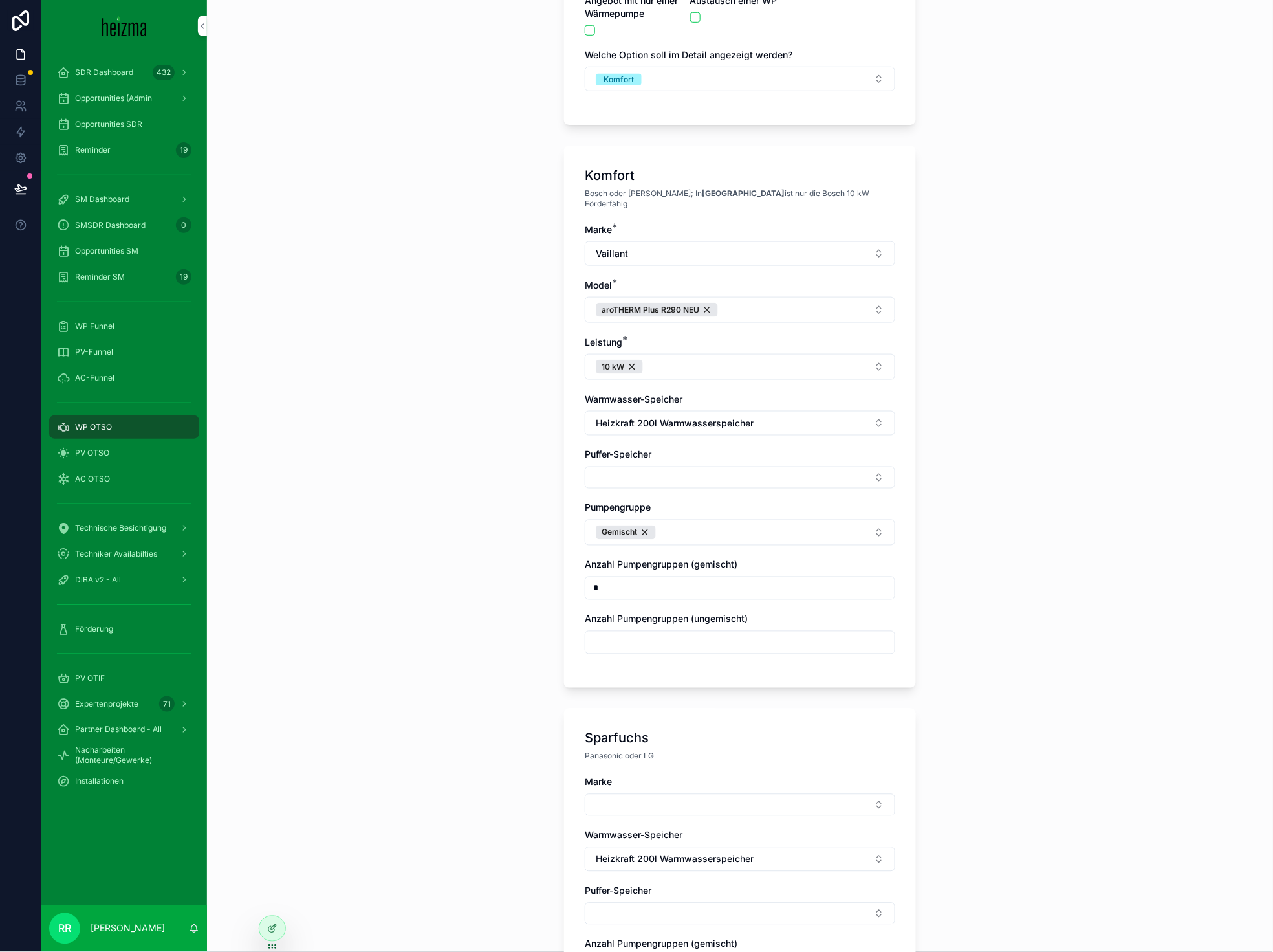
type input "*"
click at [488, 601] on div "**********" at bounding box center [740, 210] width 1066 height 952
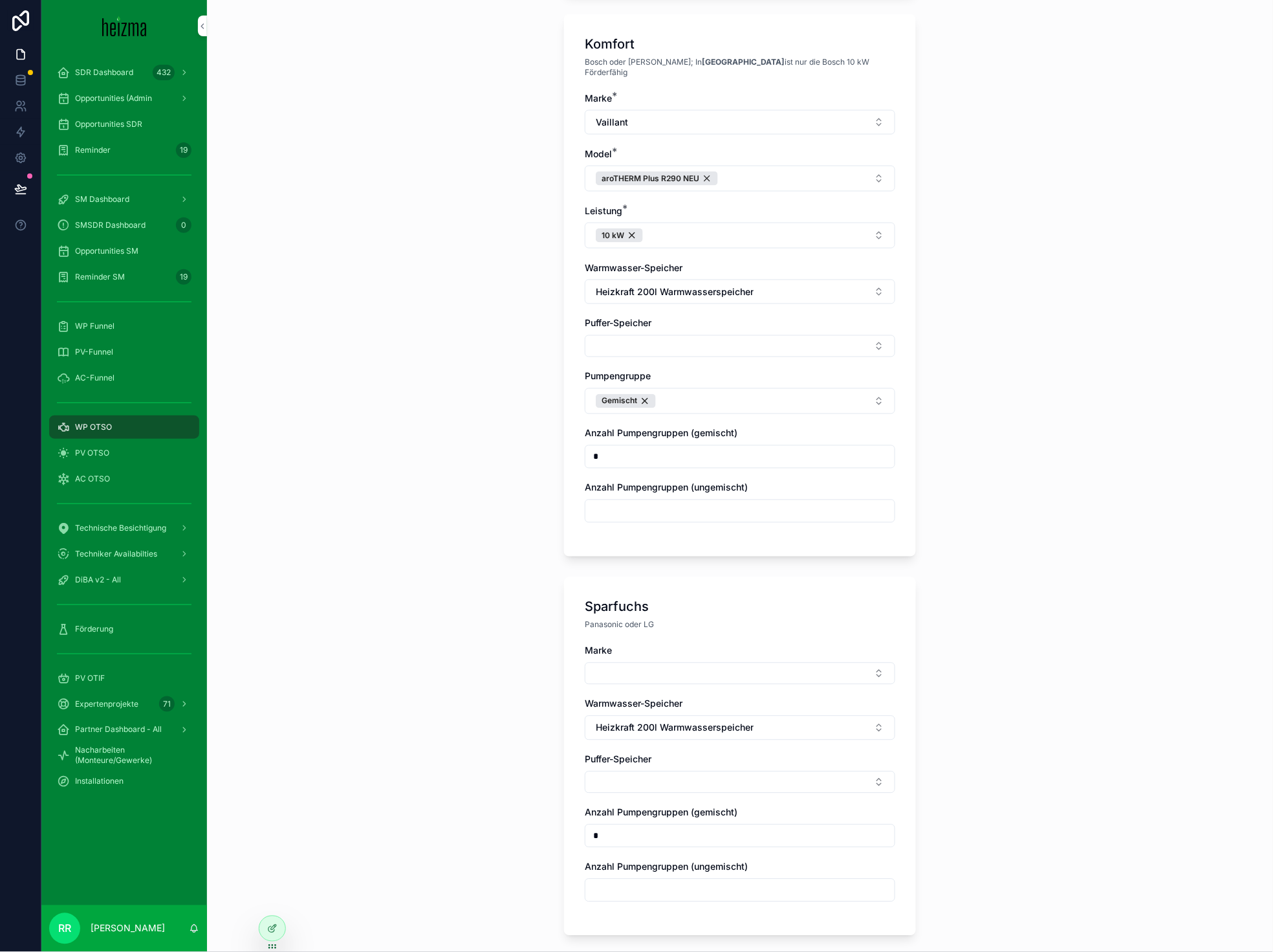
scroll to position [400, 0]
click at [703, 660] on button "Select Button" at bounding box center [740, 671] width 310 height 22
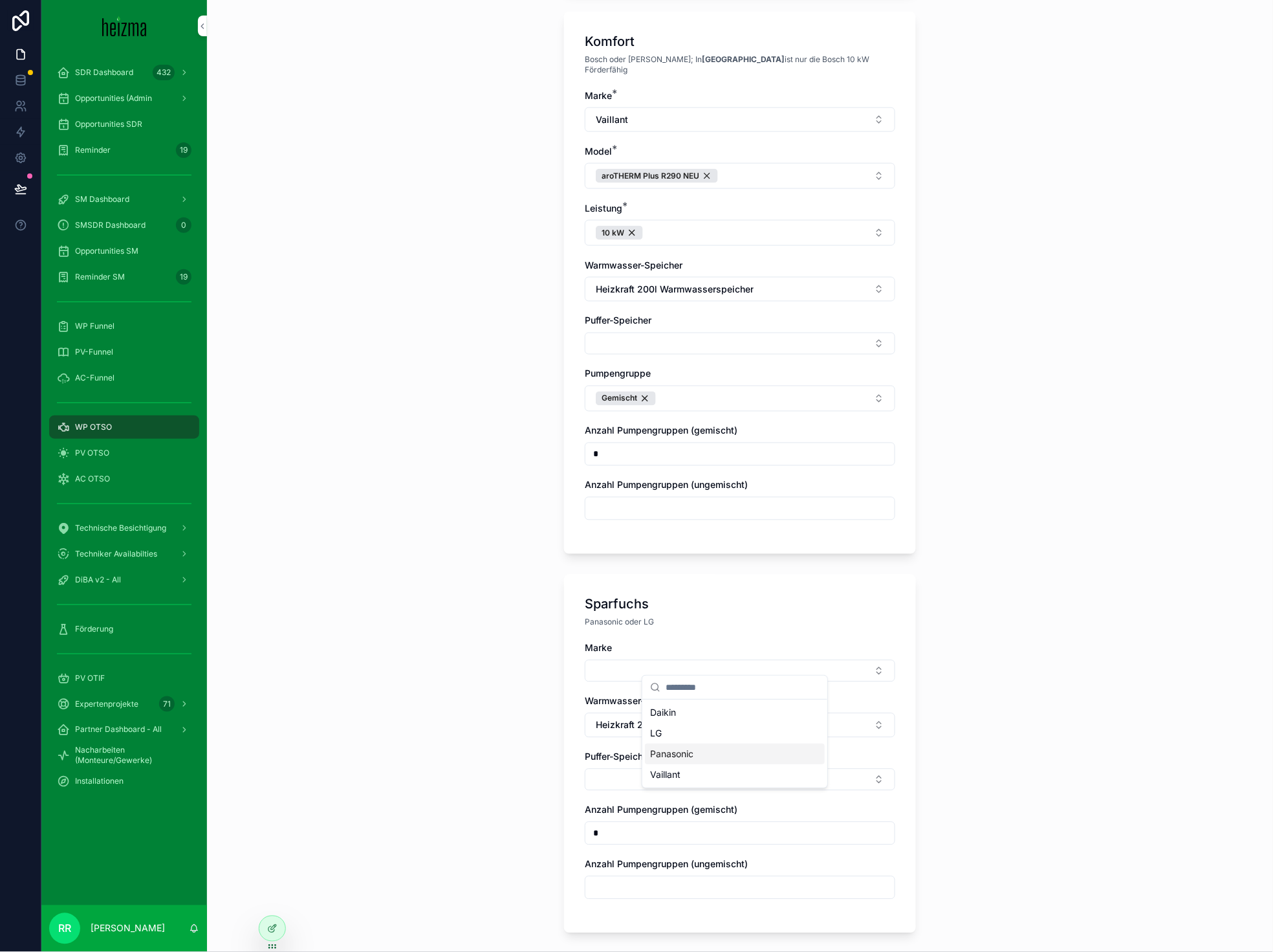
click at [690, 756] on span "Panasonic" at bounding box center [672, 753] width 43 height 13
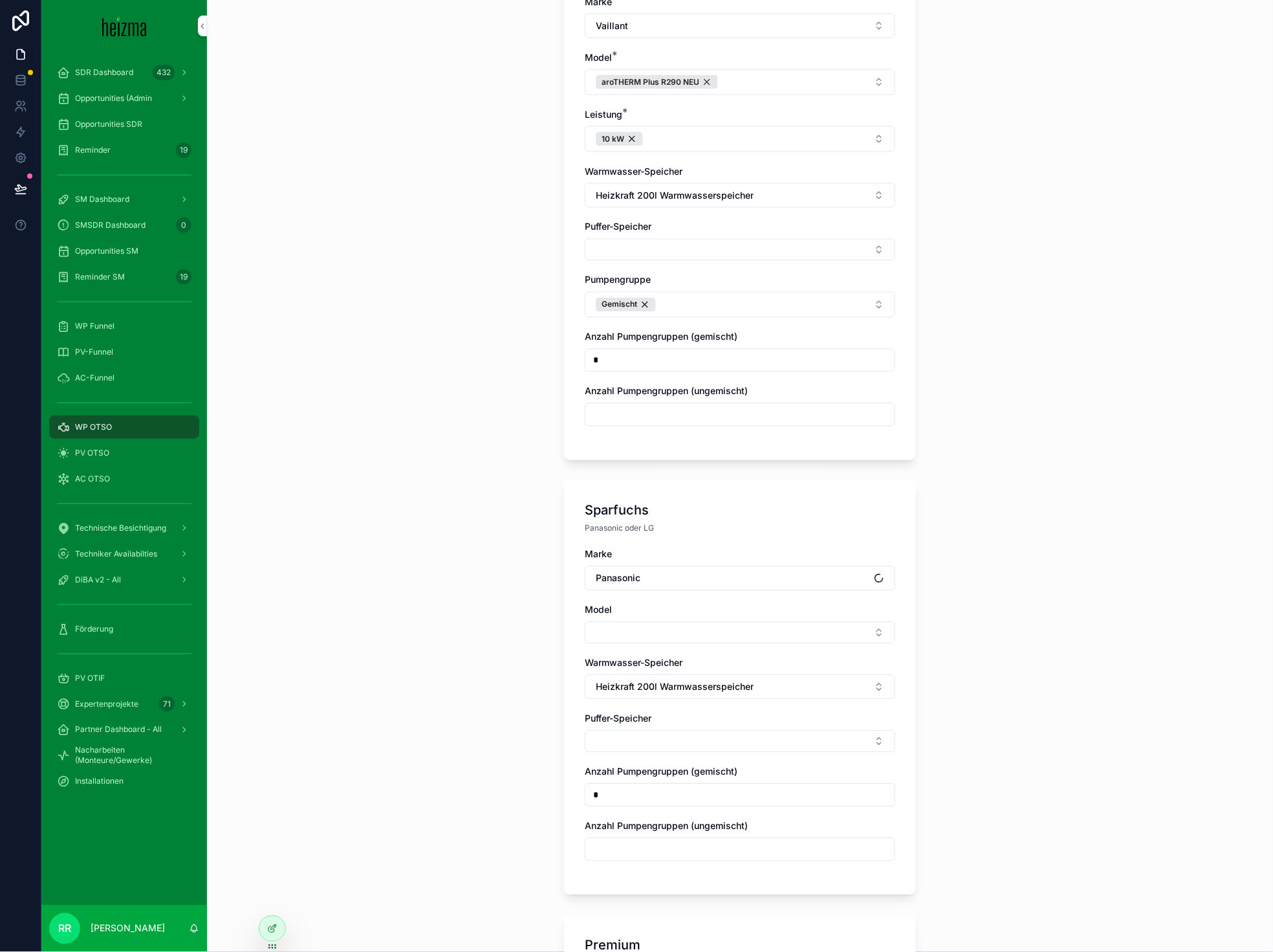
scroll to position [514, 0]
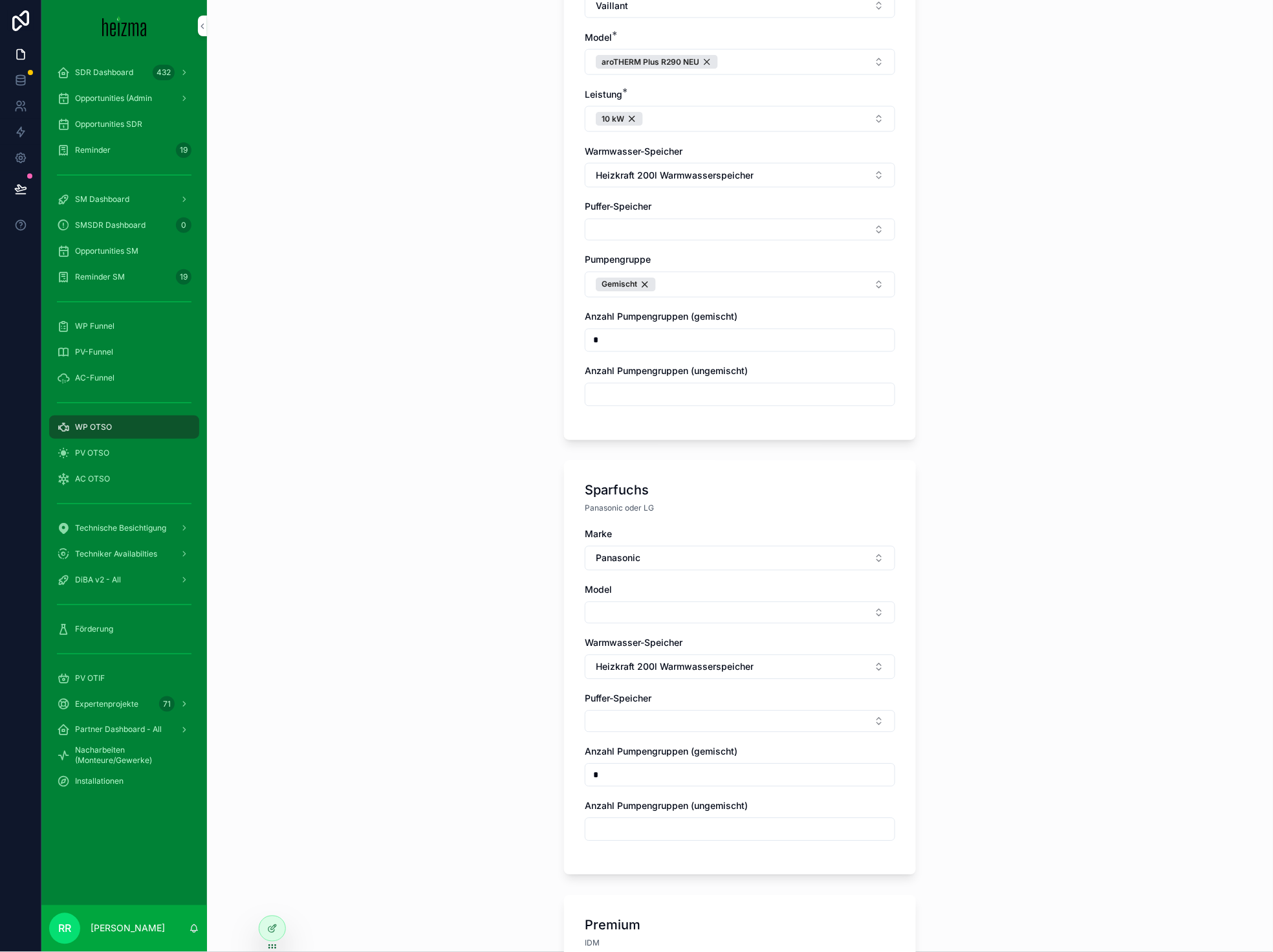
click at [634, 602] on button "Select Button" at bounding box center [740, 613] width 310 height 22
click at [724, 717] on div "AQUAREA L-GEN" at bounding box center [735, 709] width 180 height 21
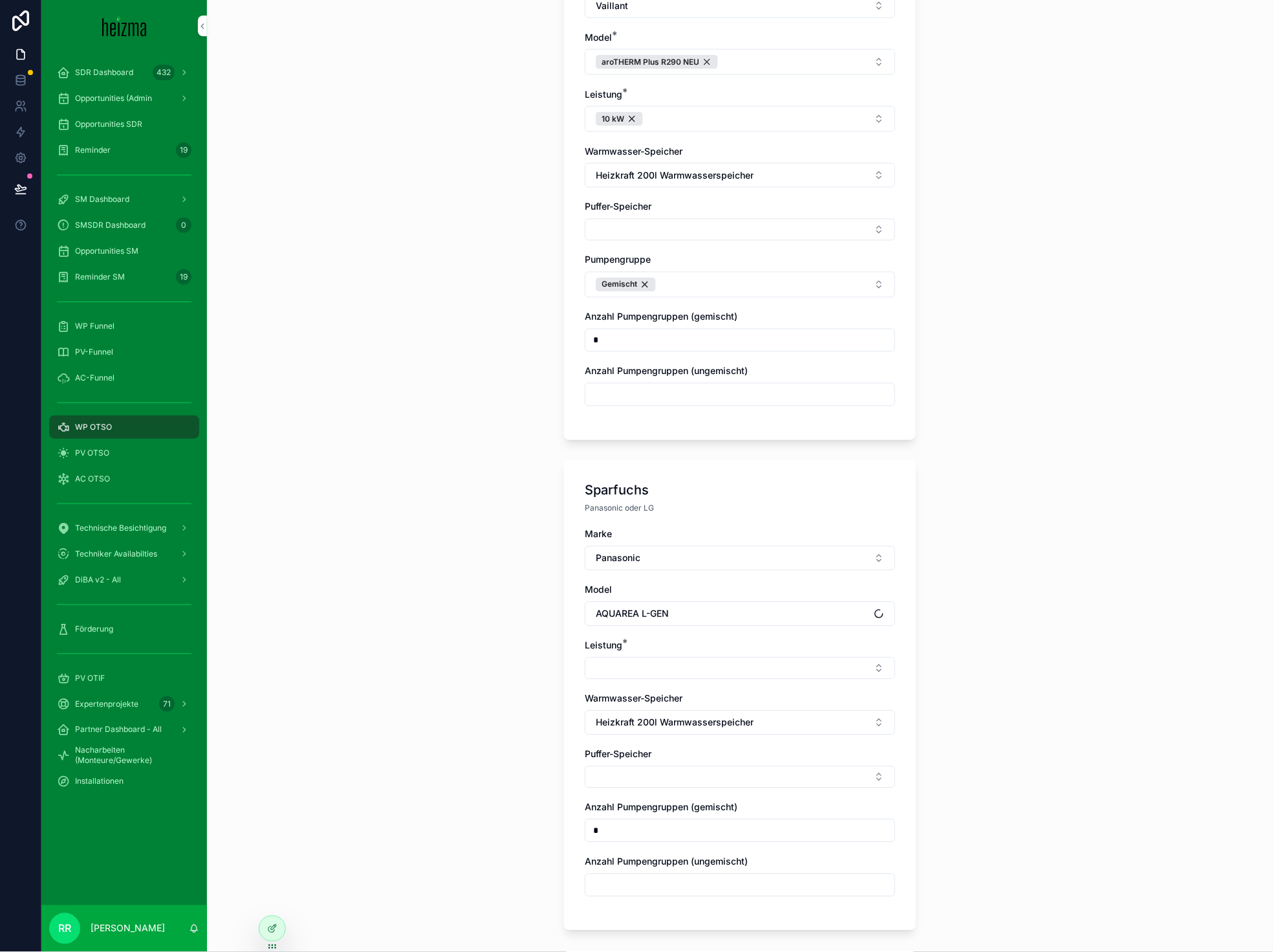
click at [652, 643] on div "Leistung *" at bounding box center [740, 659] width 310 height 40
click at [650, 663] on button "Select Button" at bounding box center [740, 668] width 310 height 22
click at [667, 751] on span "9 kW" at bounding box center [661, 751] width 22 height 13
click at [690, 229] on button "Select Button" at bounding box center [740, 229] width 310 height 22
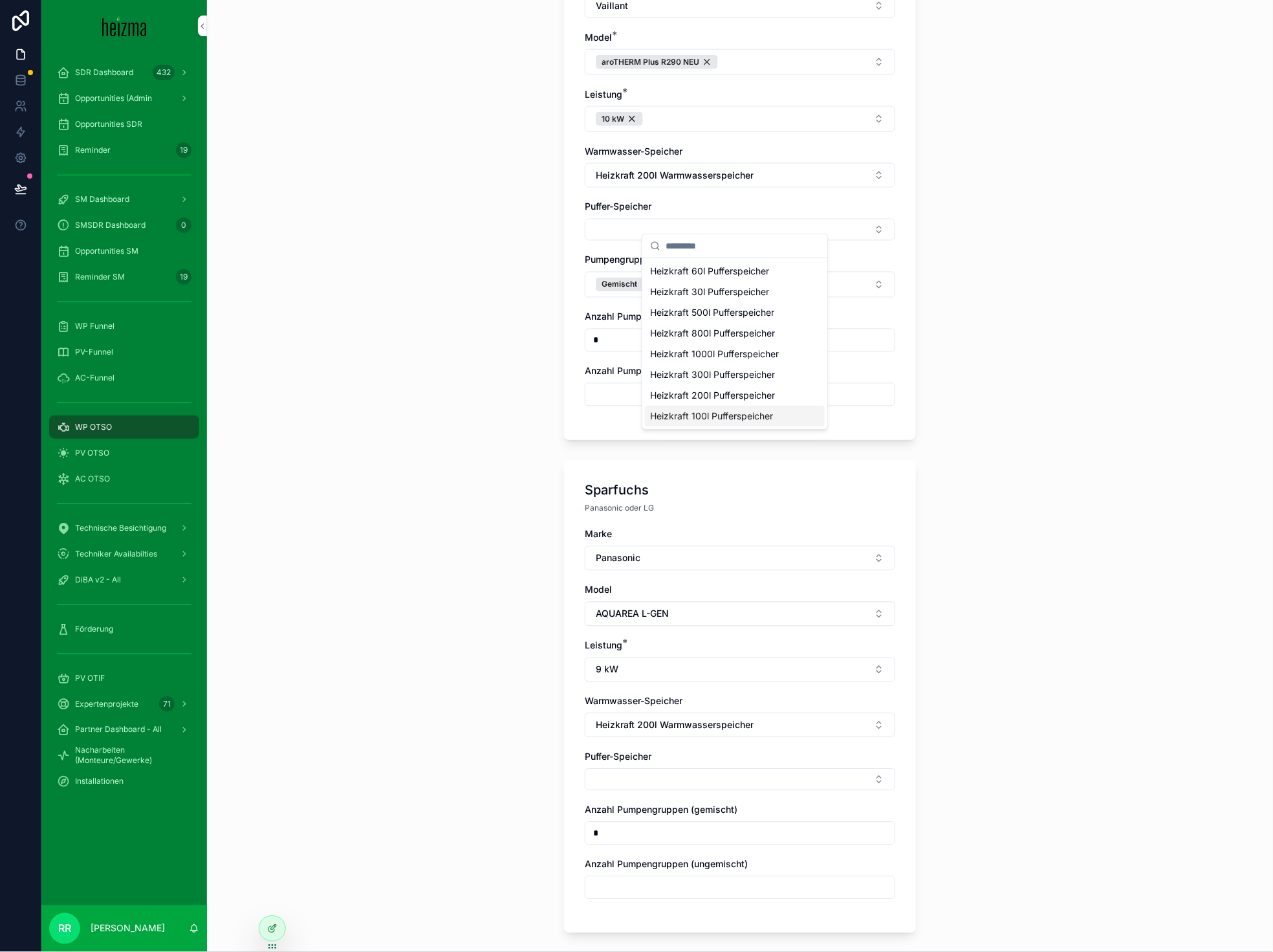
click at [721, 417] on span "Heizkraft 100l Pufferspeicher" at bounding box center [712, 416] width 123 height 13
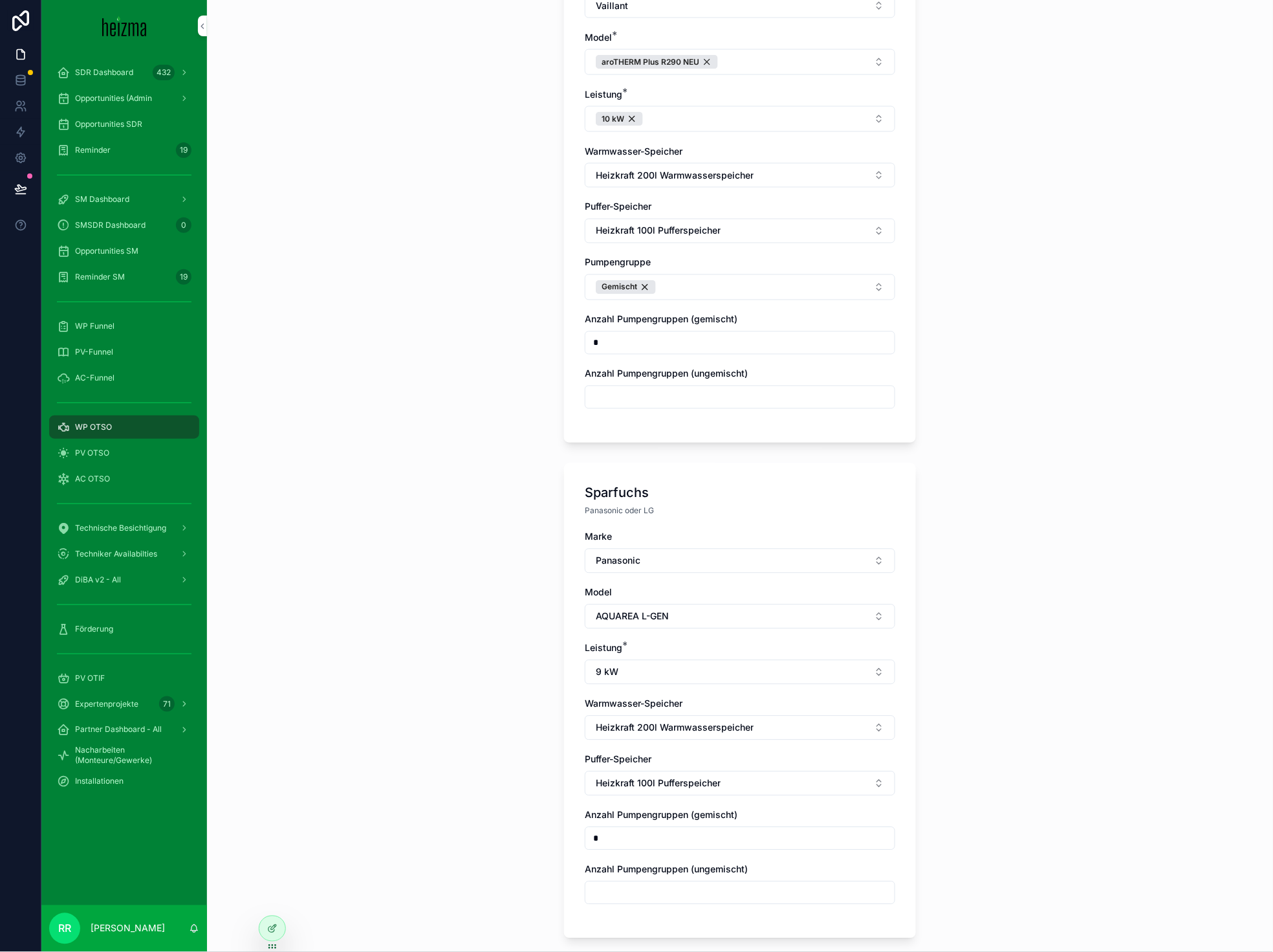
click at [458, 582] on div "**********" at bounding box center [740, 476] width 1066 height 952
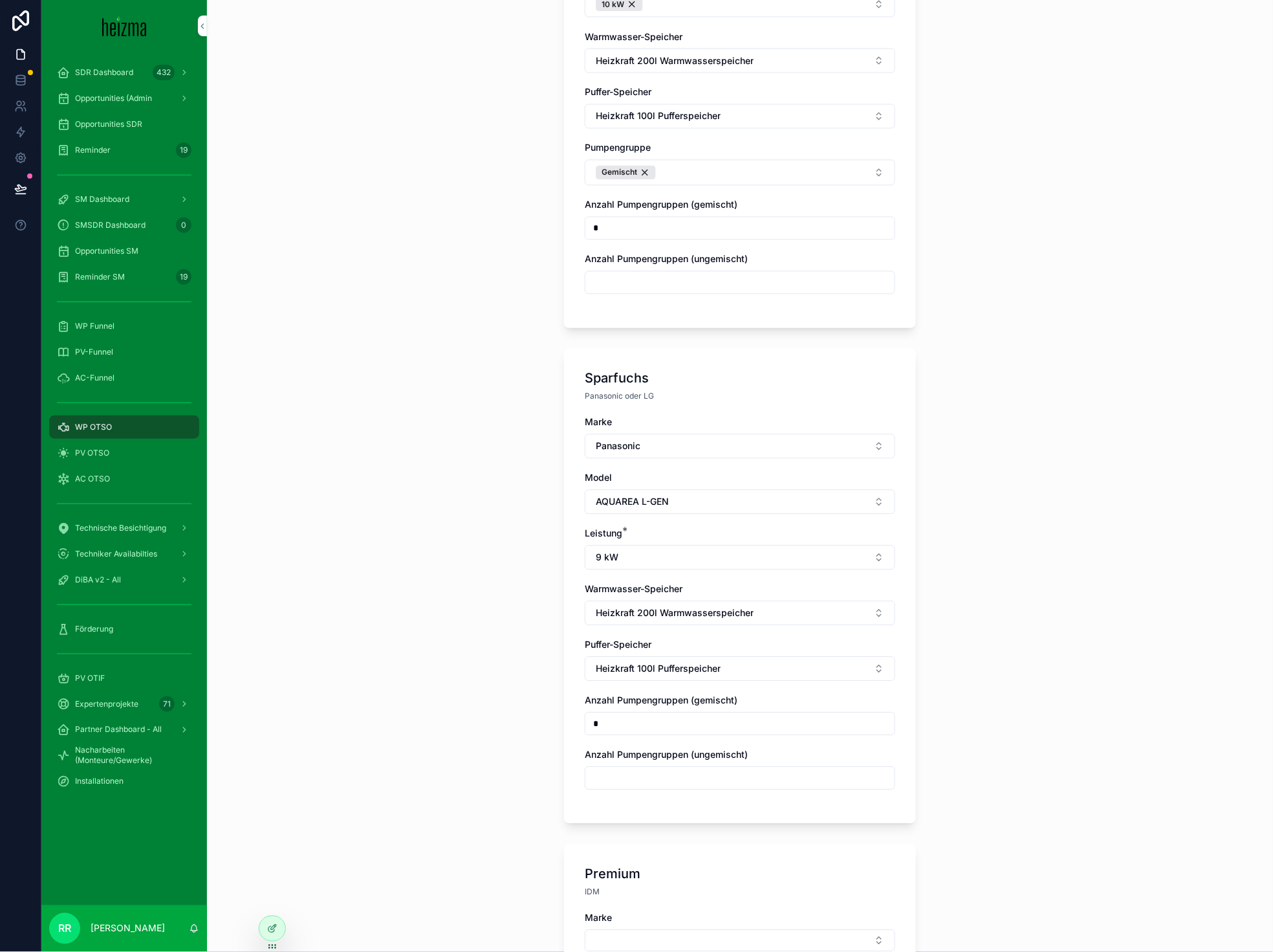
scroll to position [626, 0]
click at [750, 106] on button "Heizkraft 100l Pufferspeicher" at bounding box center [740, 118] width 310 height 24
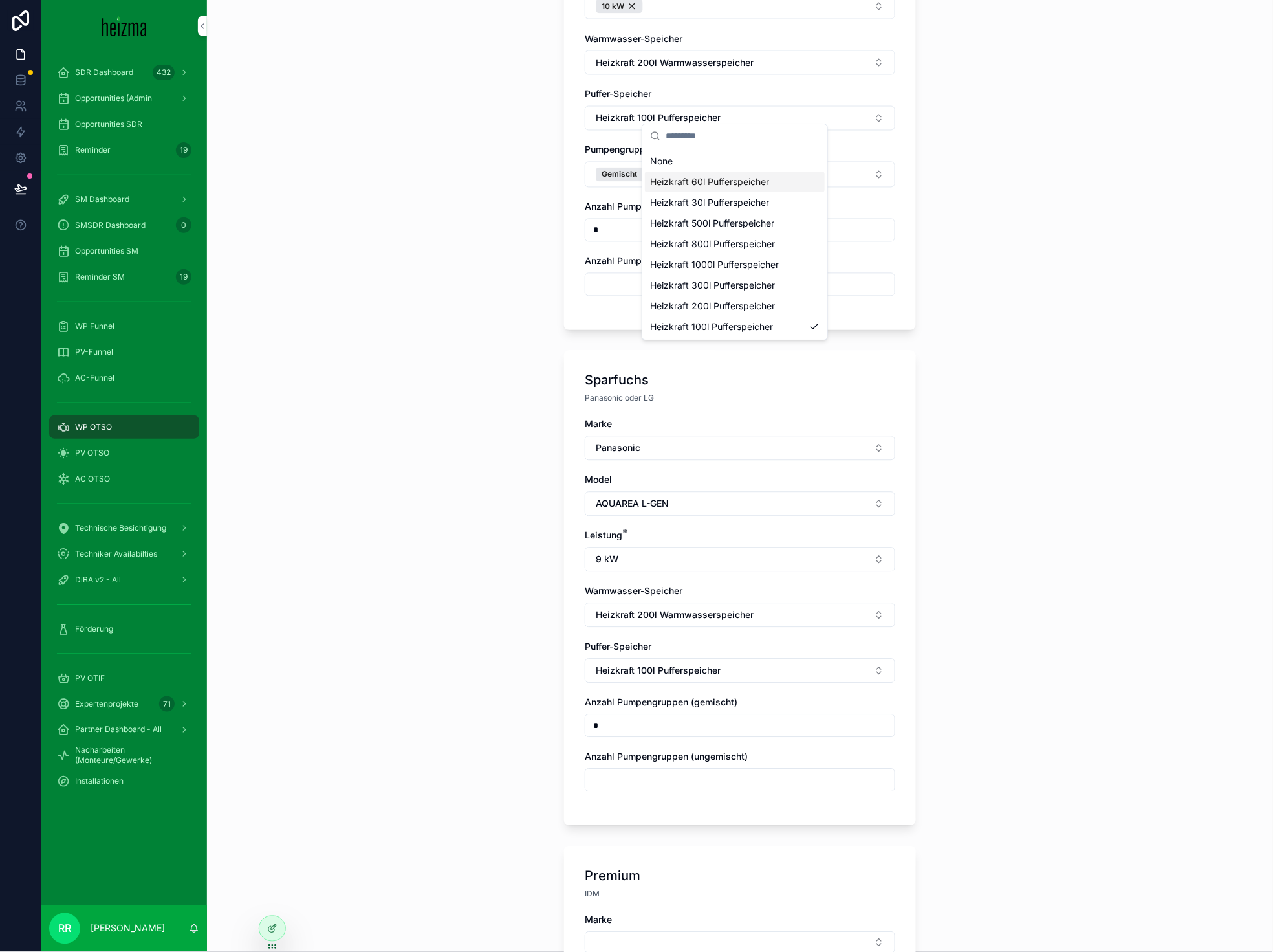
click at [733, 188] on span "Heizkraft 60l Pufferspeicher" at bounding box center [710, 181] width 119 height 13
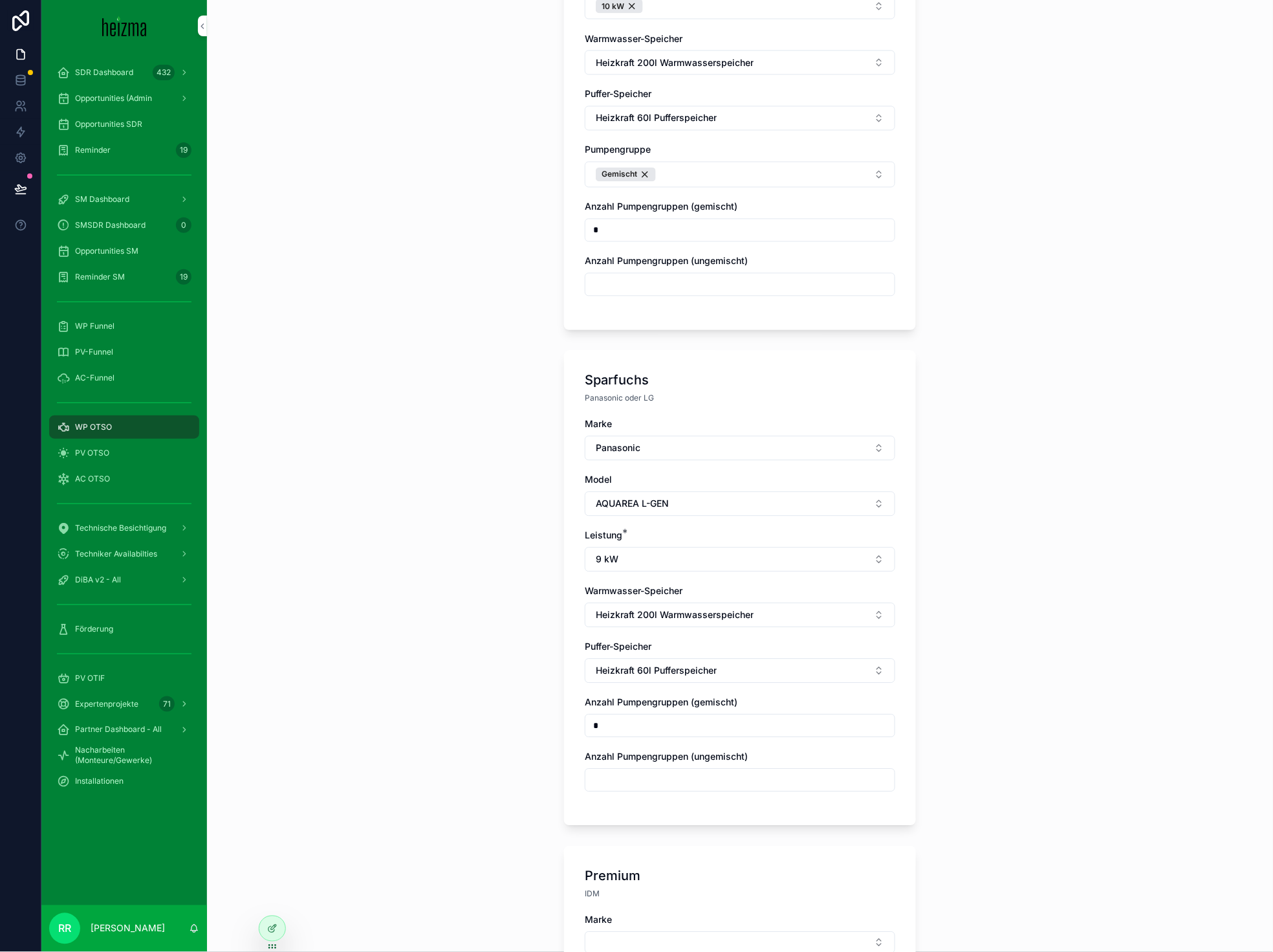
click at [723, 106] on button "Heizkraft 60l Pufferspeicher" at bounding box center [740, 118] width 310 height 24
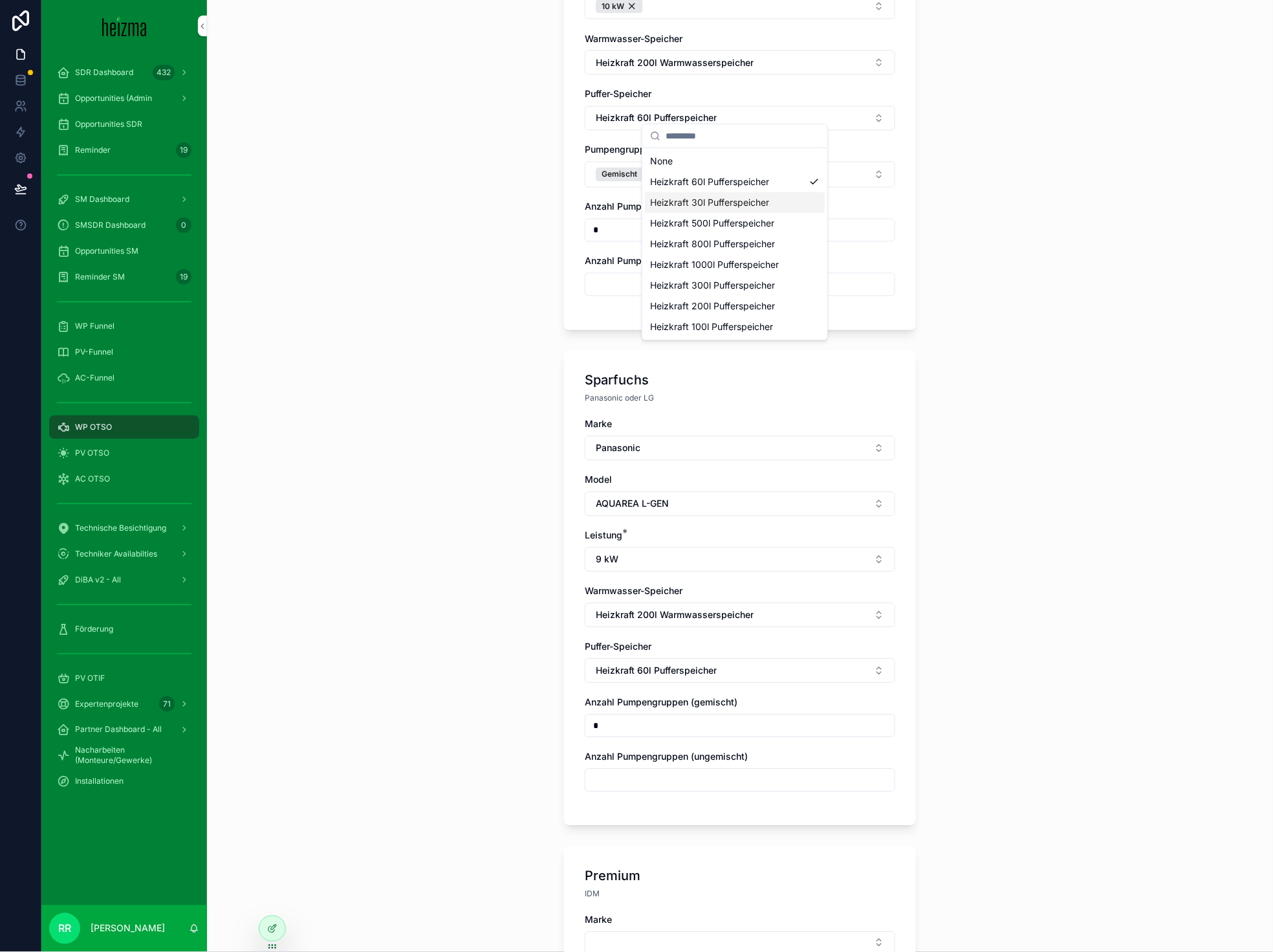
click at [752, 204] on span "Heizkraft 30l Pufferspeicher" at bounding box center [710, 202] width 119 height 13
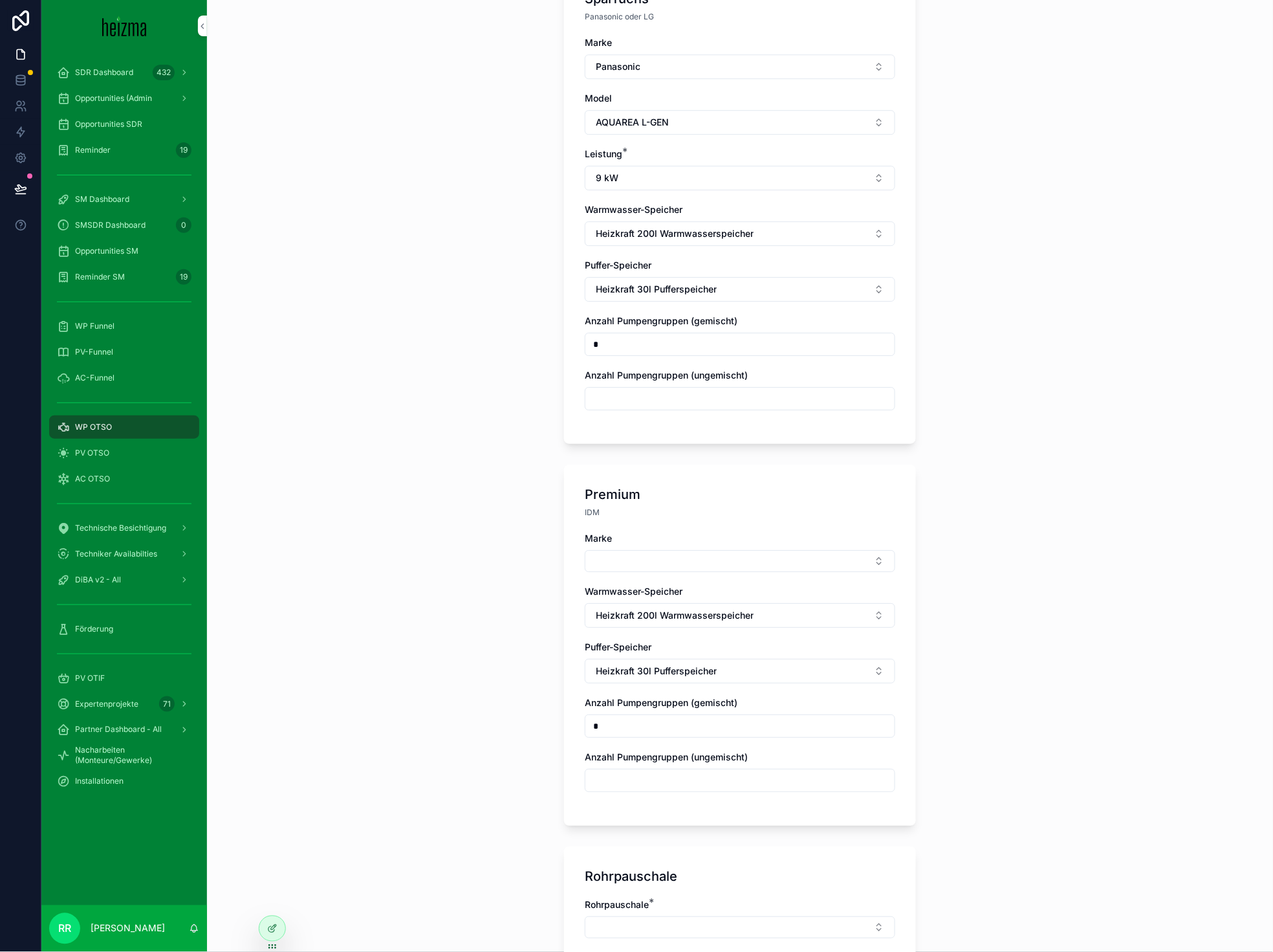
scroll to position [1017, 0]
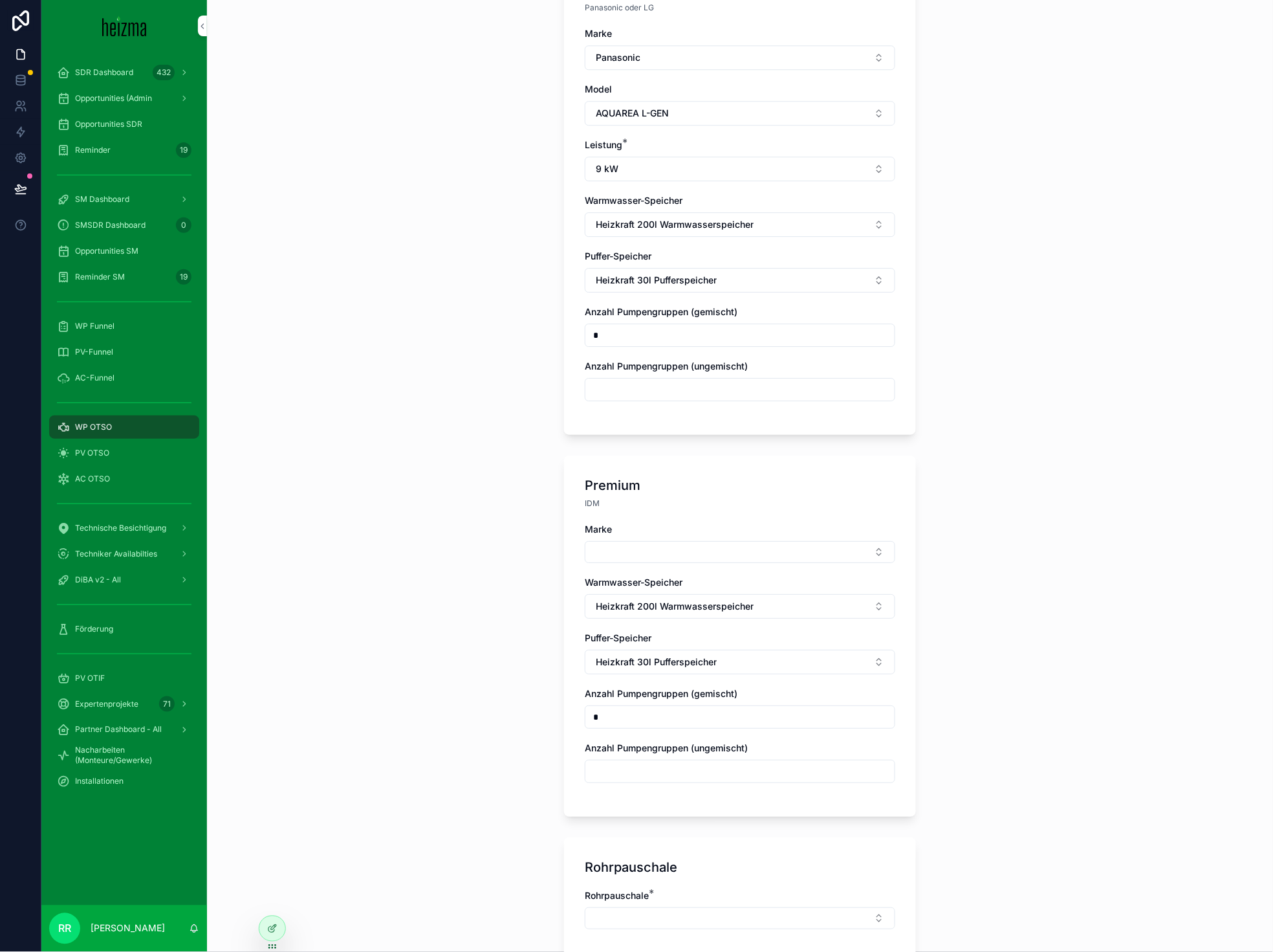
click at [613, 541] on button "Select Button" at bounding box center [740, 552] width 310 height 22
click at [685, 632] on span "Viessmann" at bounding box center [673, 636] width 46 height 13
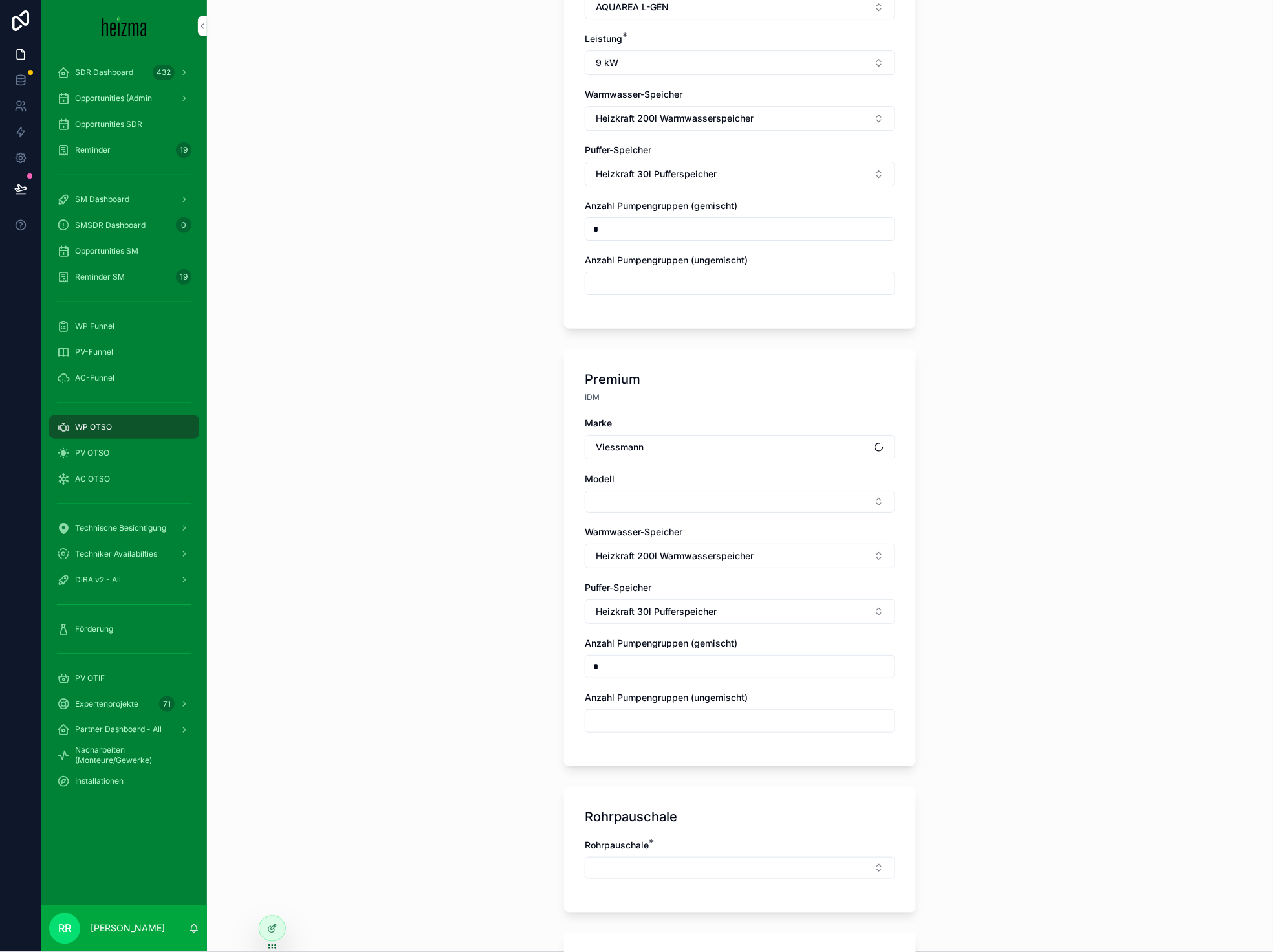
scroll to position [1140, 0]
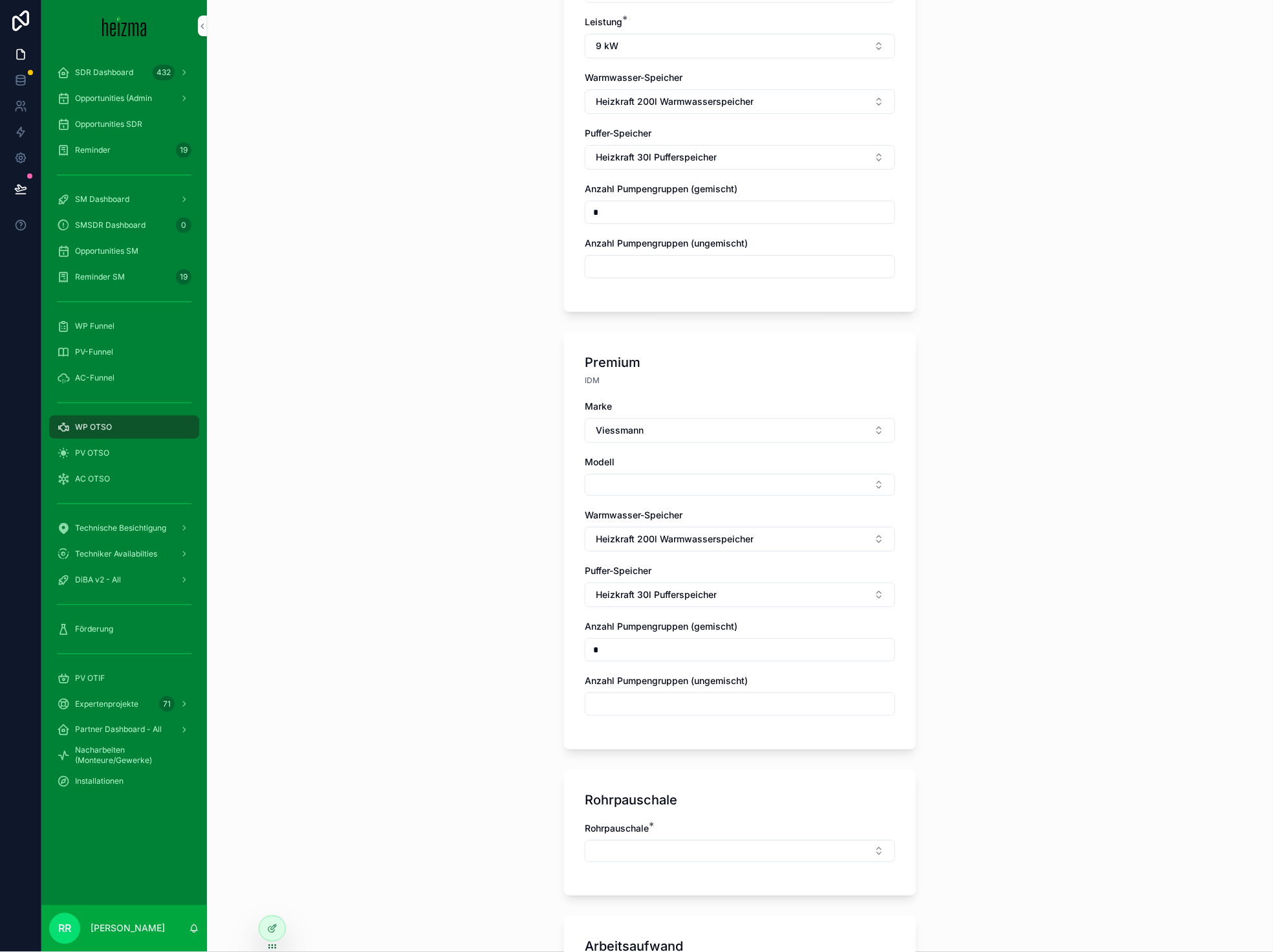
click at [629, 483] on button "Select Button" at bounding box center [740, 484] width 310 height 22
click at [676, 536] on div "Vitocal 250-A" at bounding box center [735, 527] width 180 height 21
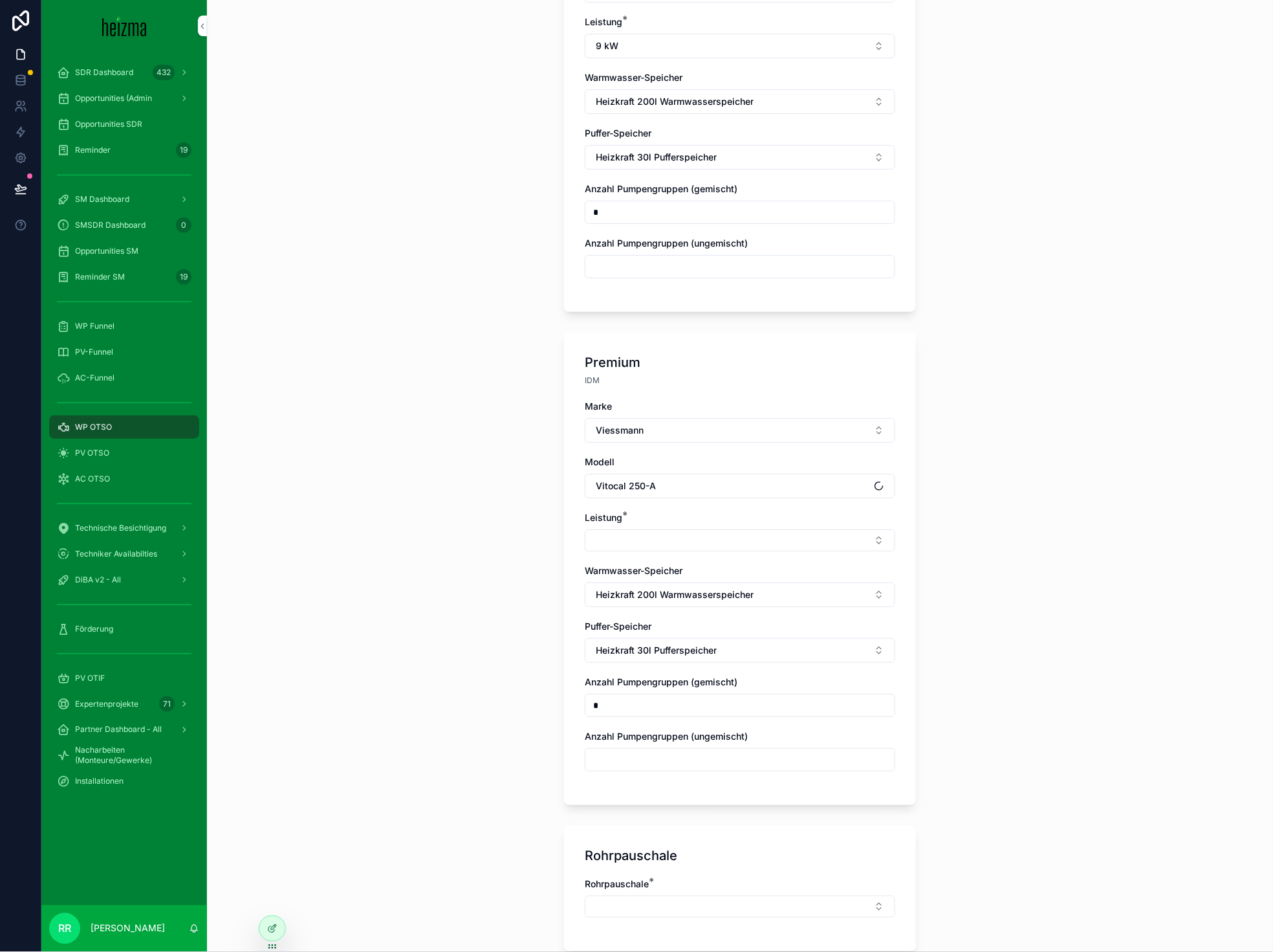
click at [670, 529] on button "Select Button" at bounding box center [740, 540] width 310 height 22
click at [681, 701] on div "8 kW" at bounding box center [735, 707] width 180 height 21
click at [483, 594] on div "**********" at bounding box center [740, 476] width 1066 height 952
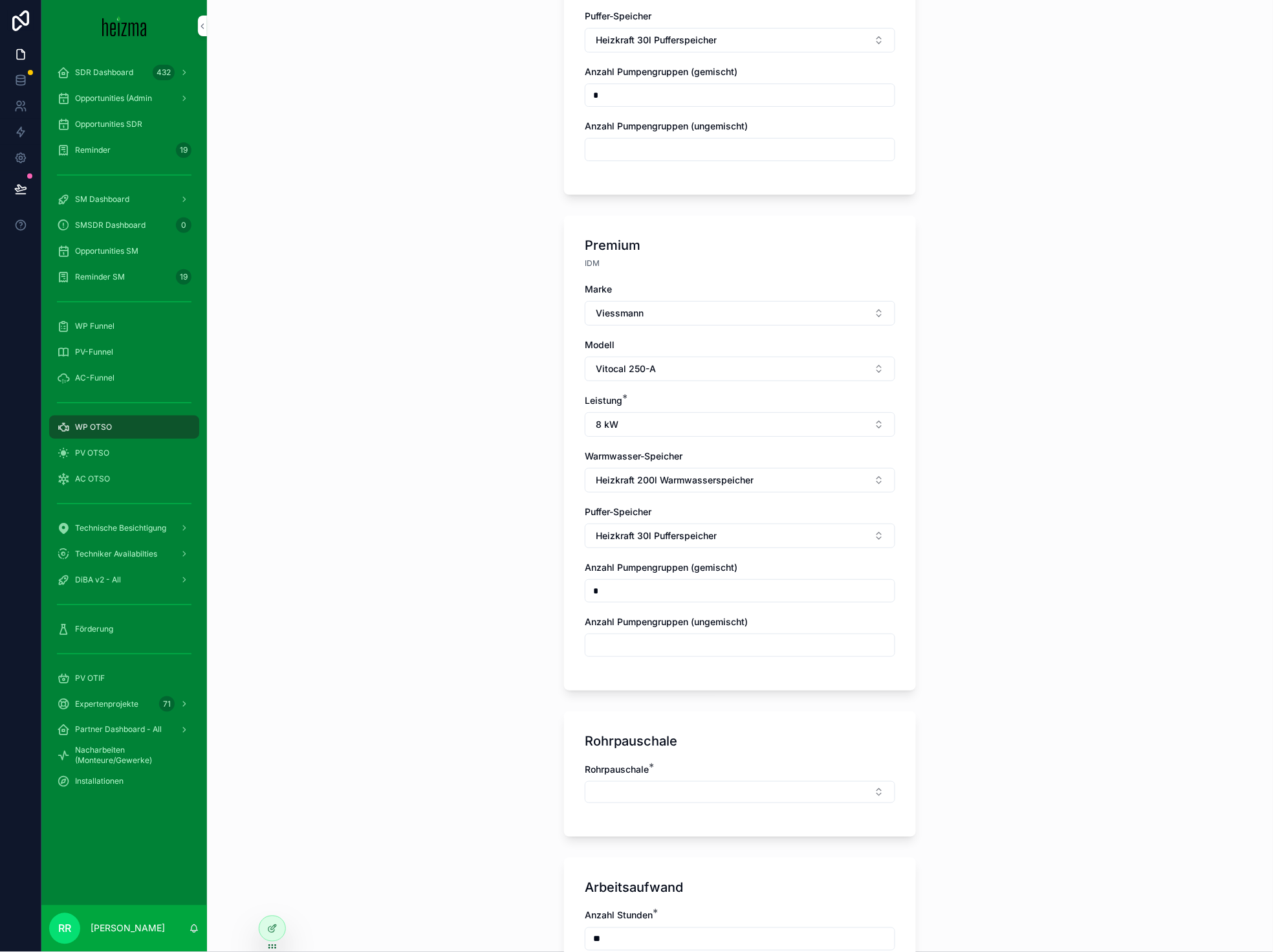
scroll to position [1395, 0]
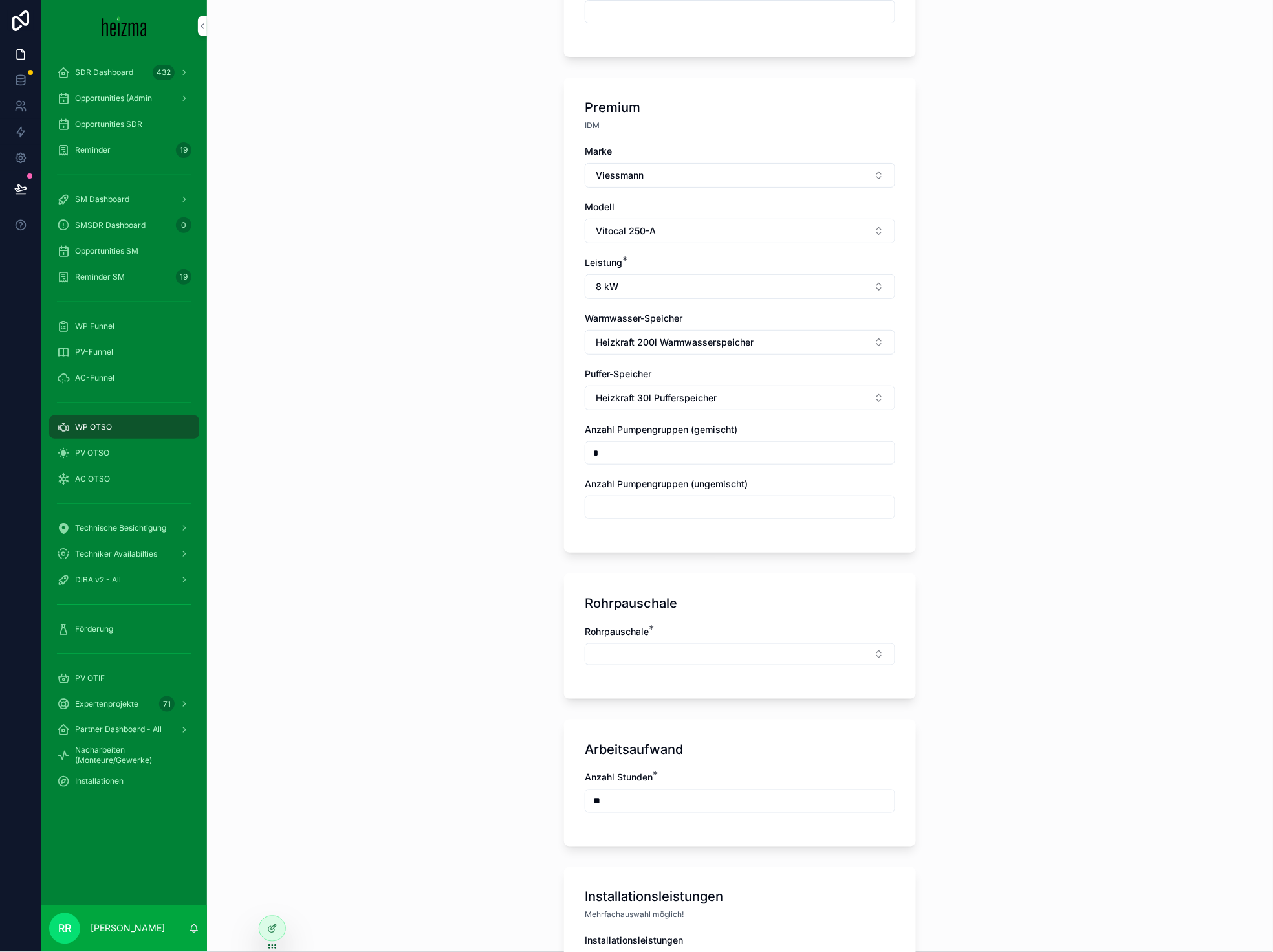
click at [642, 643] on button "Select Button" at bounding box center [740, 654] width 310 height 22
click at [685, 773] on div "Mittel" at bounding box center [735, 780] width 180 height 21
click at [395, 629] on div "**********" at bounding box center [740, 476] width 1066 height 952
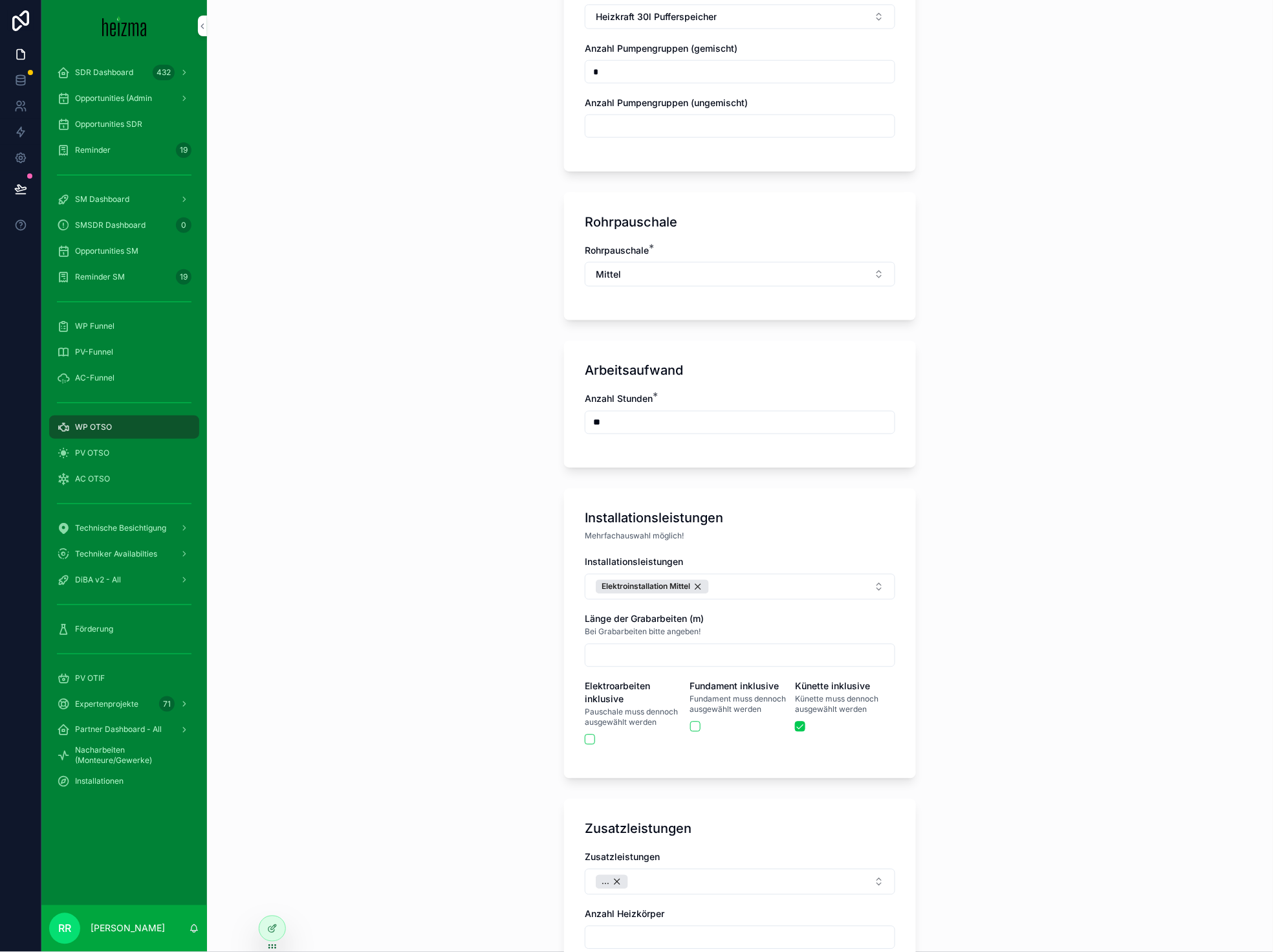
scroll to position [1790, 0]
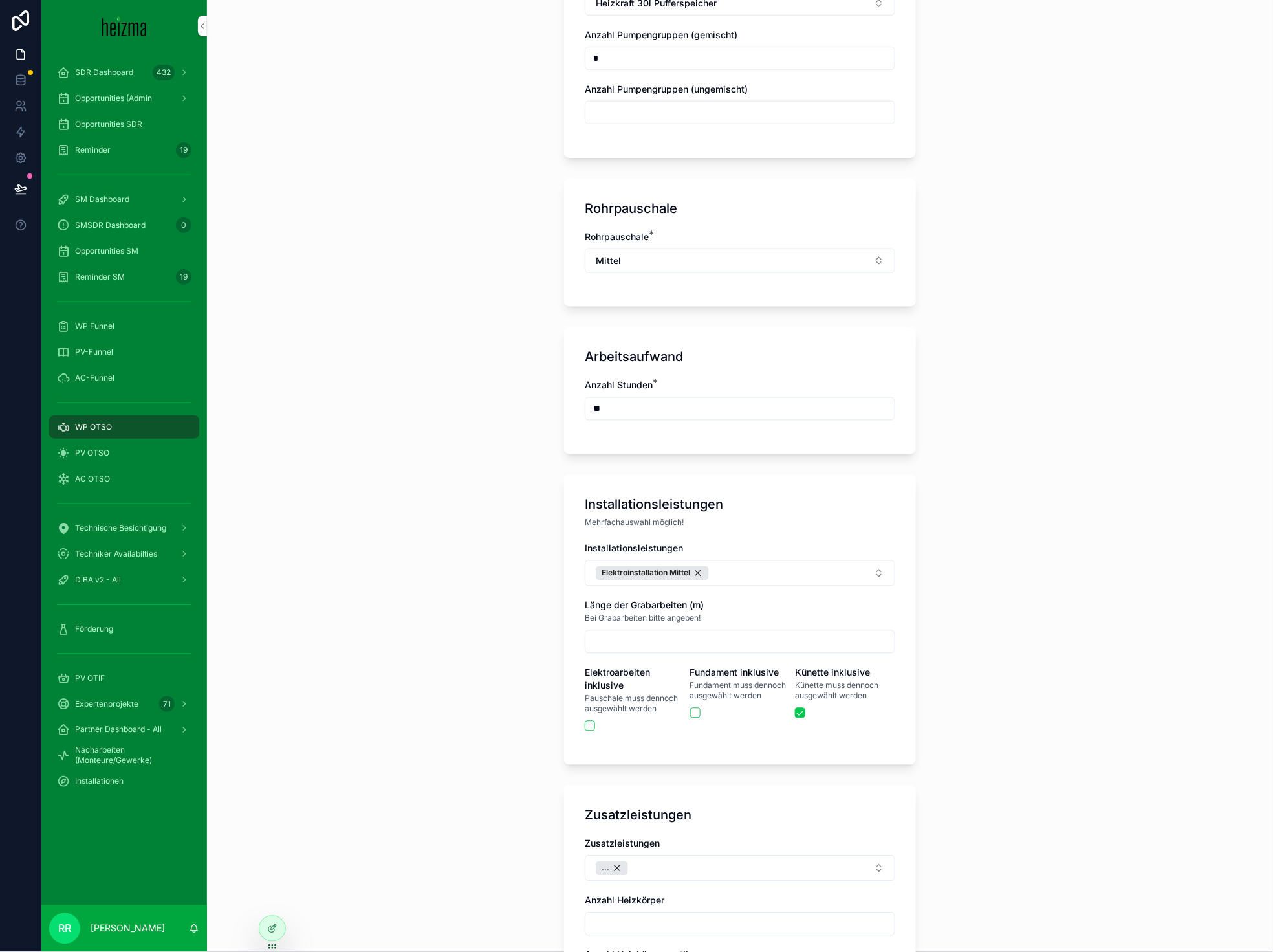
click at [760, 579] on div "Installationsleistungen Elektroinstallation Mittel Länge der Grabarbeiten (m) B…" at bounding box center [740, 643] width 310 height 202
click at [765, 571] on button "Elektroinstallation Mittel" at bounding box center [740, 573] width 310 height 26
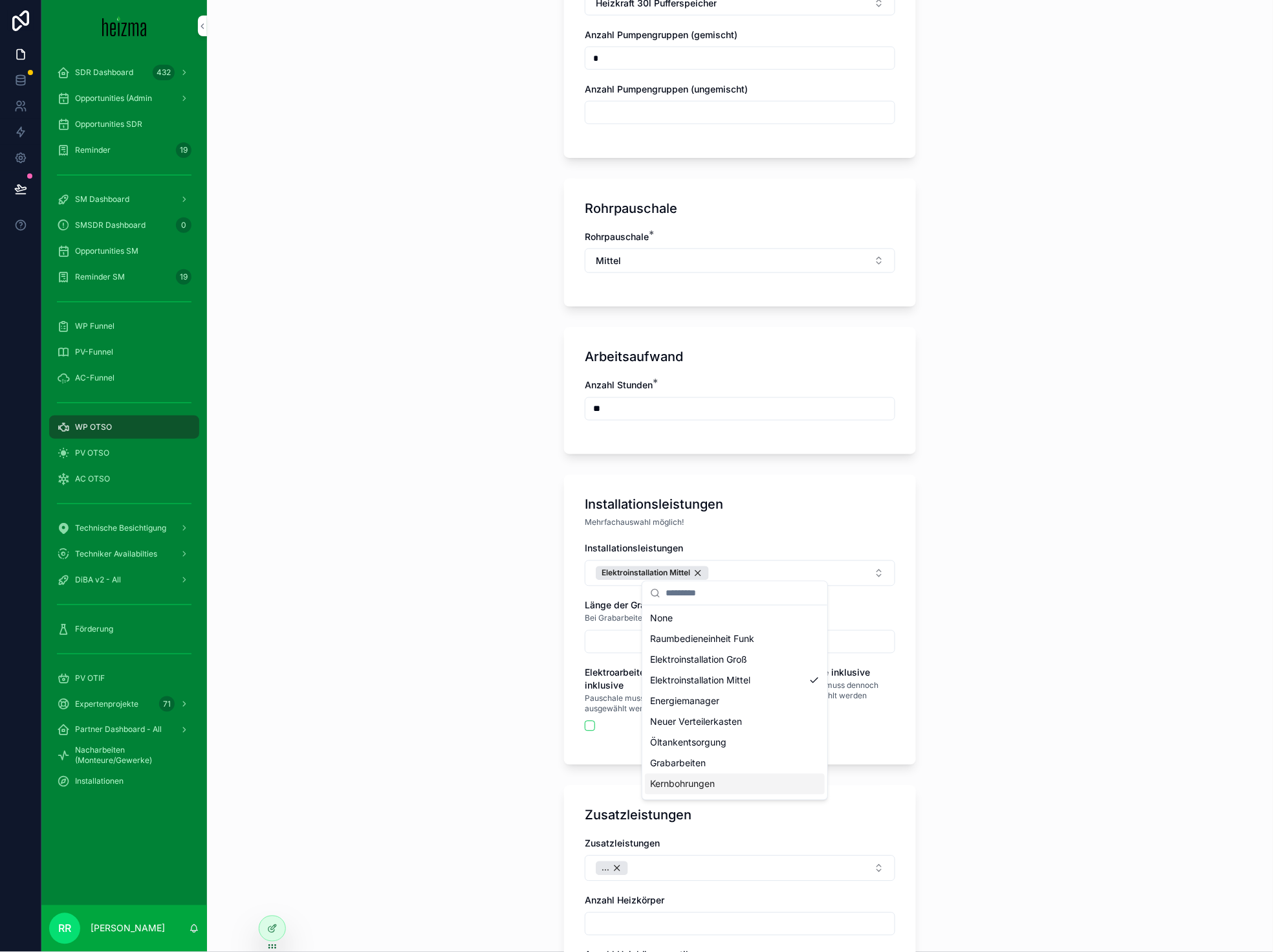
click at [711, 774] on div "Kernbohrungen" at bounding box center [735, 784] width 180 height 21
click at [702, 789] on div "Fundament" at bounding box center [735, 786] width 180 height 21
click at [452, 699] on div "**********" at bounding box center [740, 476] width 1066 height 952
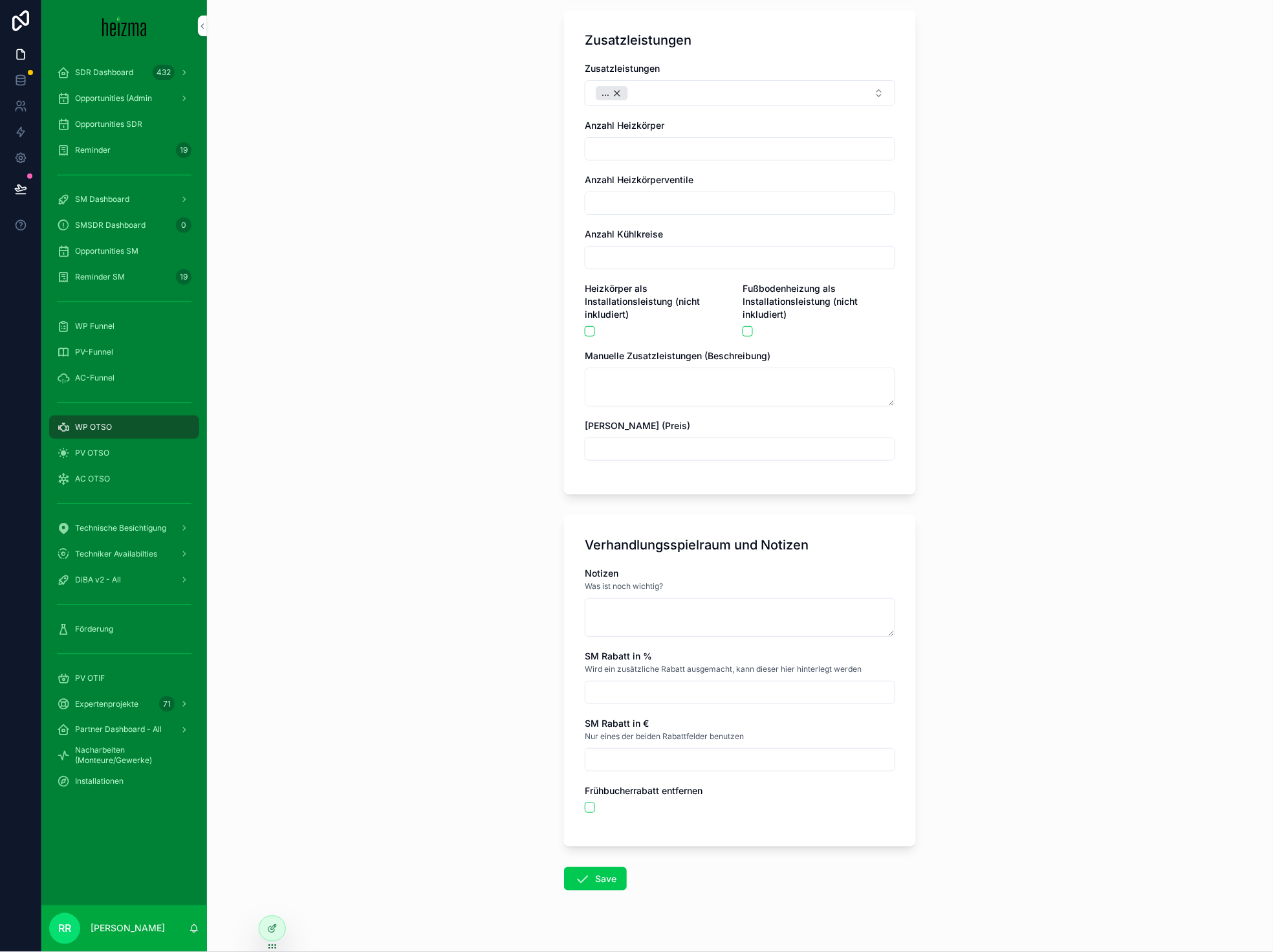
scroll to position [2565, 0]
click at [658, 633] on textarea "scrollable content" at bounding box center [740, 616] width 310 height 39
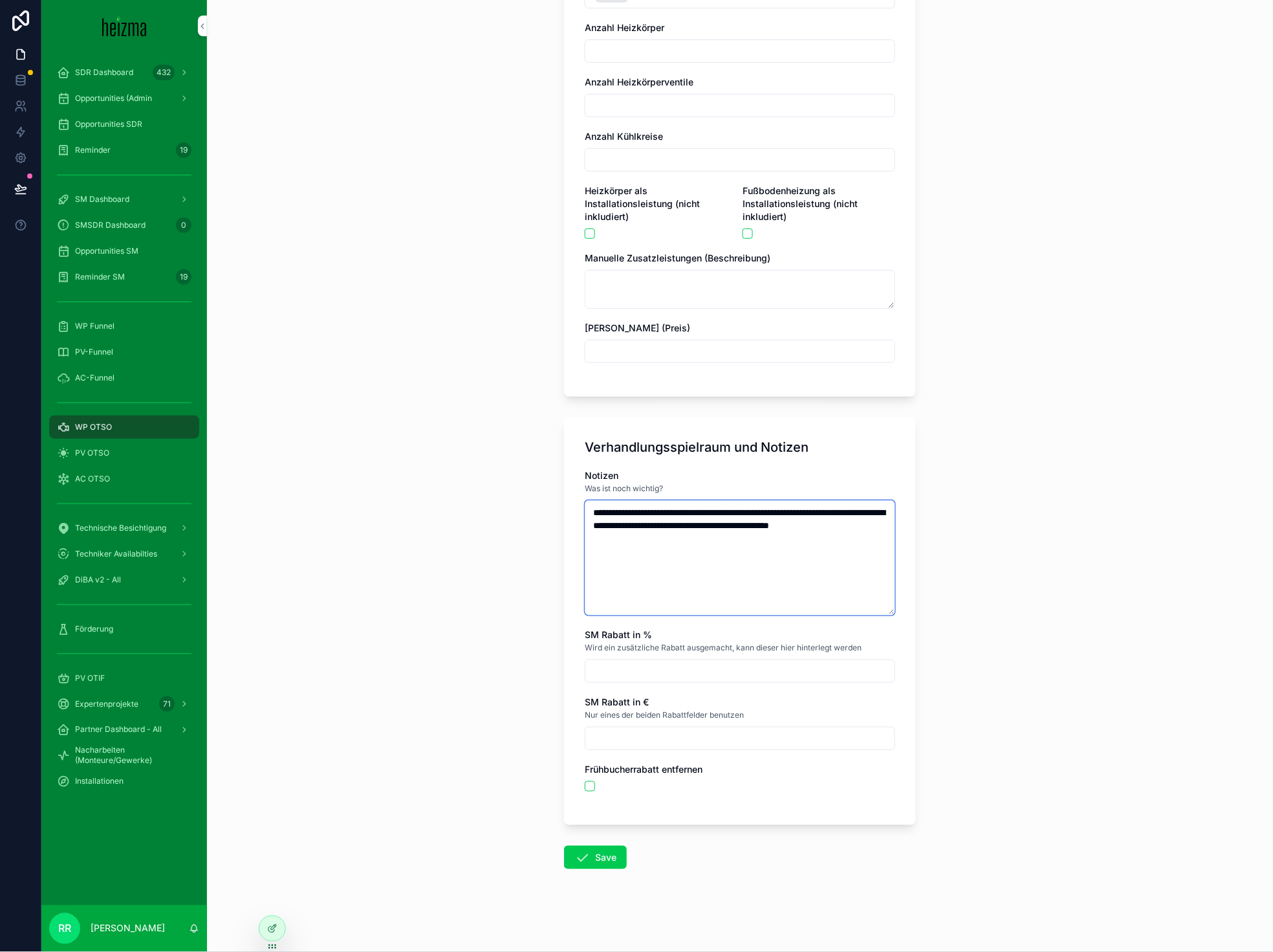
scroll to position [2674, 0]
type textarea "**********"
click at [608, 853] on button "Save" at bounding box center [595, 857] width 63 height 23
